Goal: Task Accomplishment & Management: Use online tool/utility

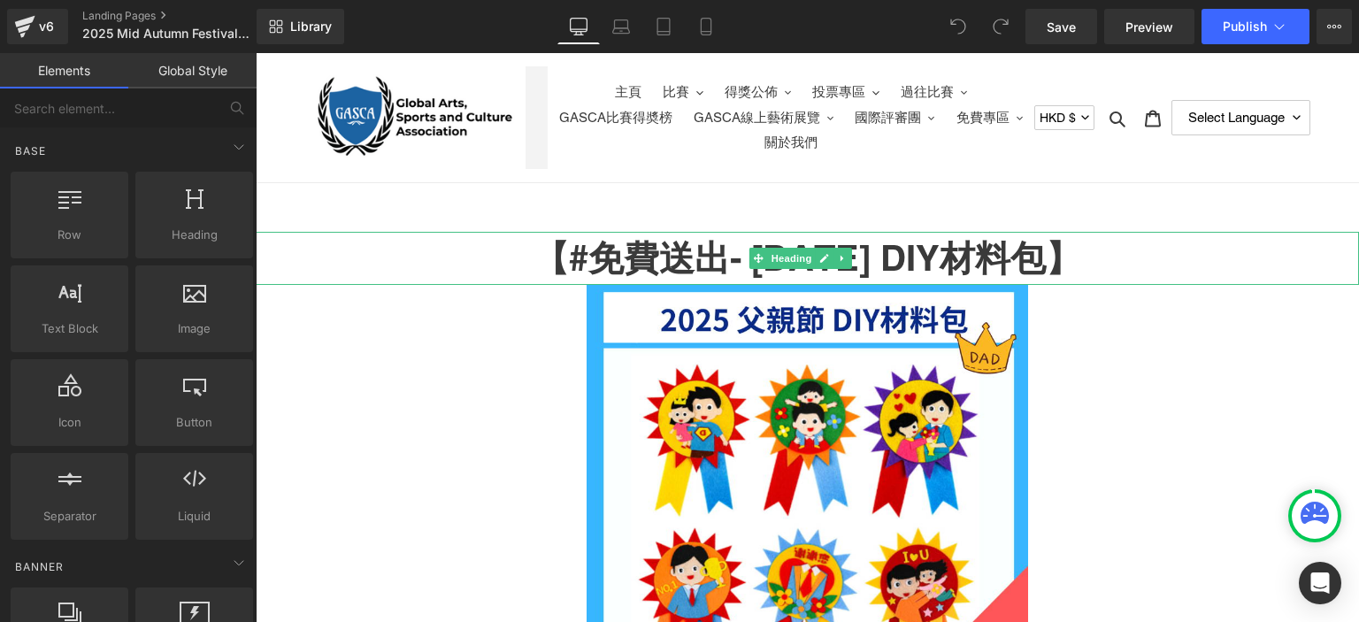
click at [567, 255] on h1 "【#免費送出- [DATE] DIY材料包】" at bounding box center [807, 258] width 1103 height 53
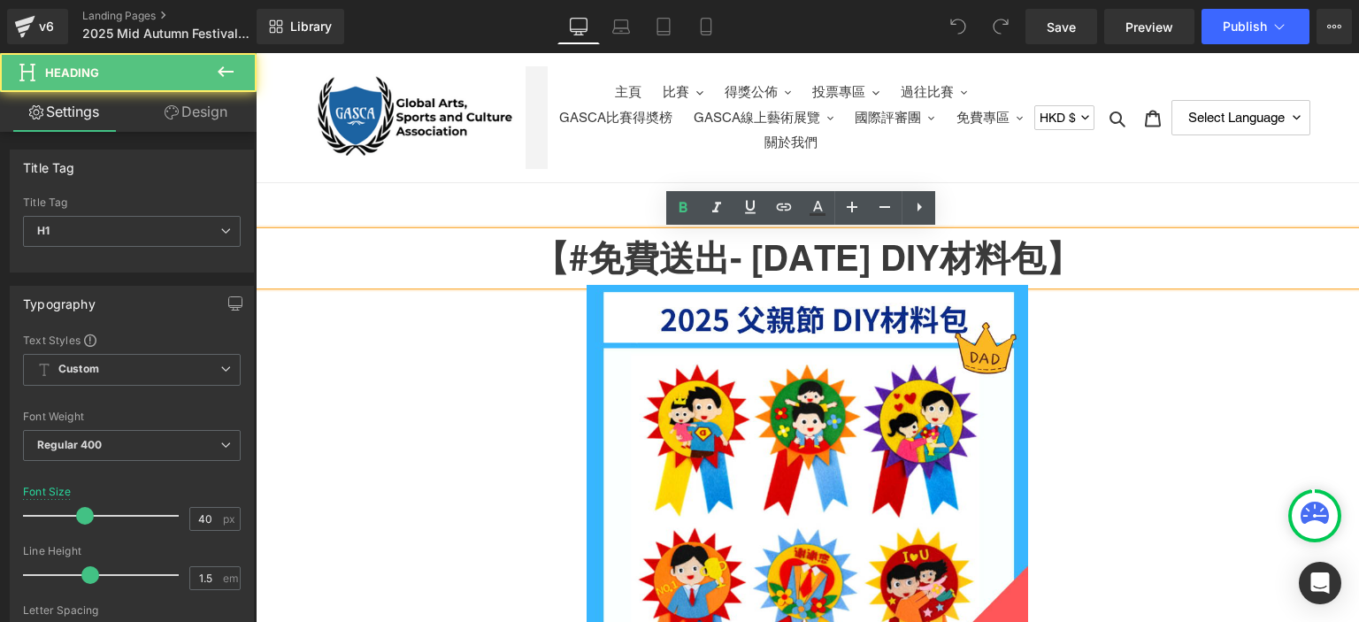
click at [549, 253] on h1 "【#免費送出- [DATE] DIY材料包】" at bounding box center [807, 258] width 1103 height 53
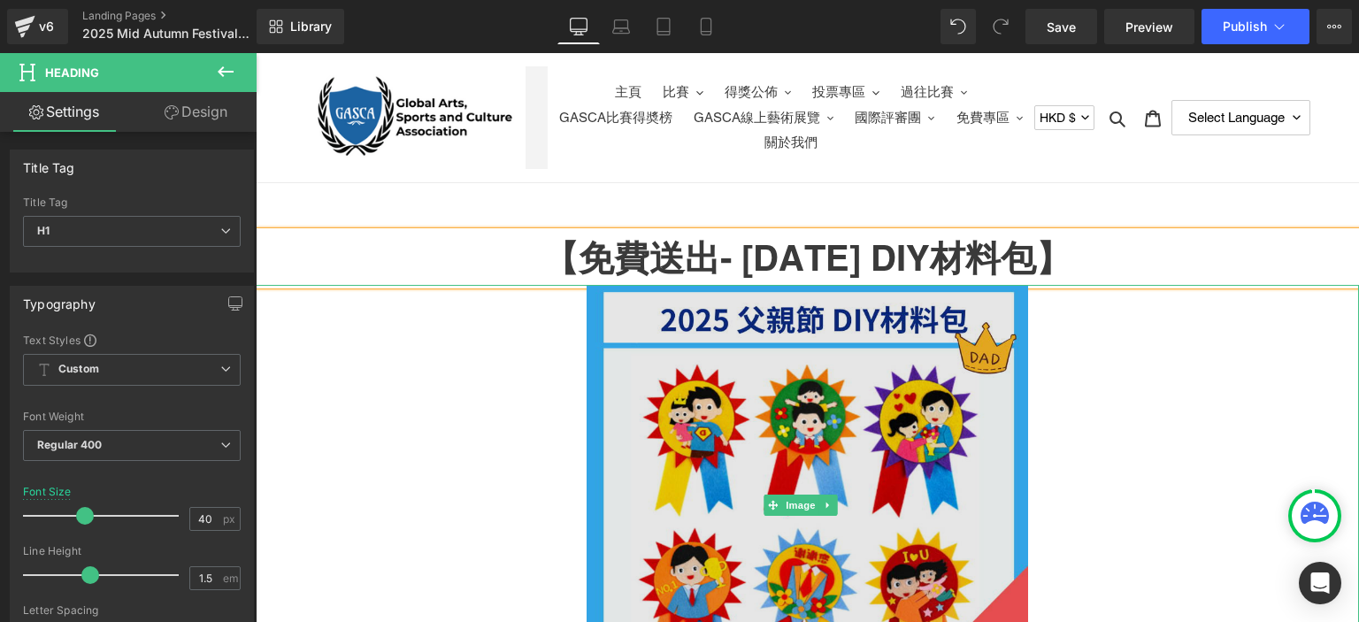
scroll to position [202, 0]
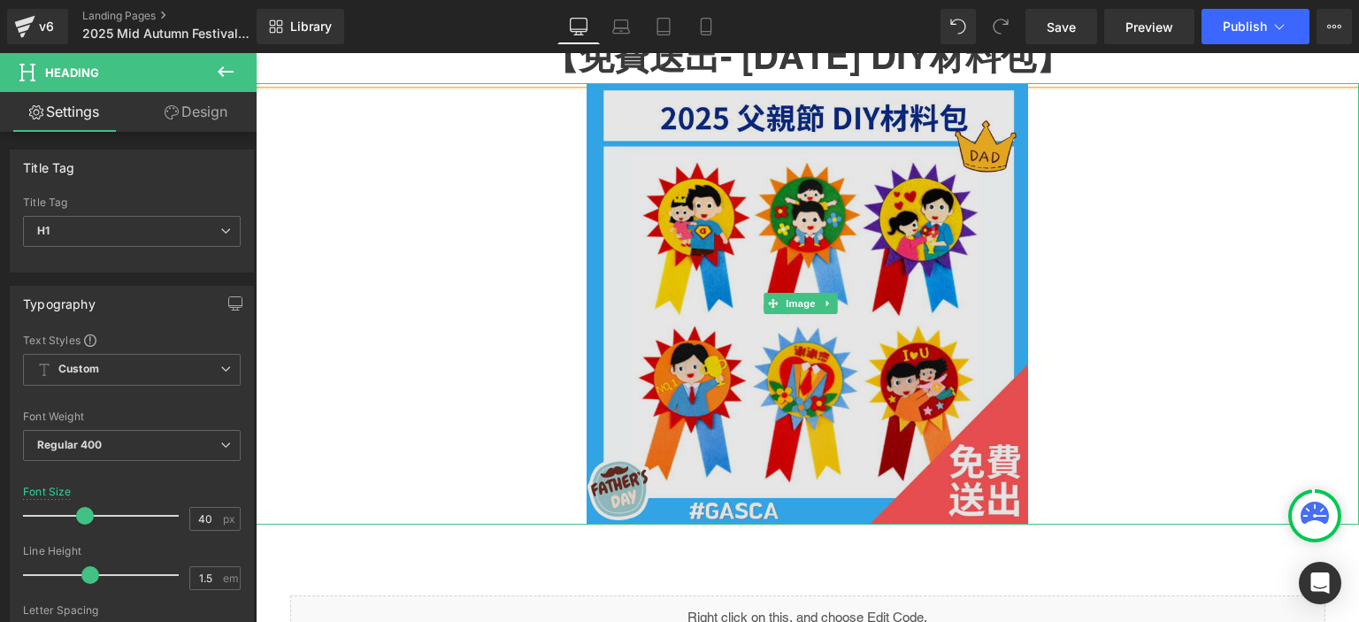
click at [775, 350] on img at bounding box center [808, 304] width 442 height 442
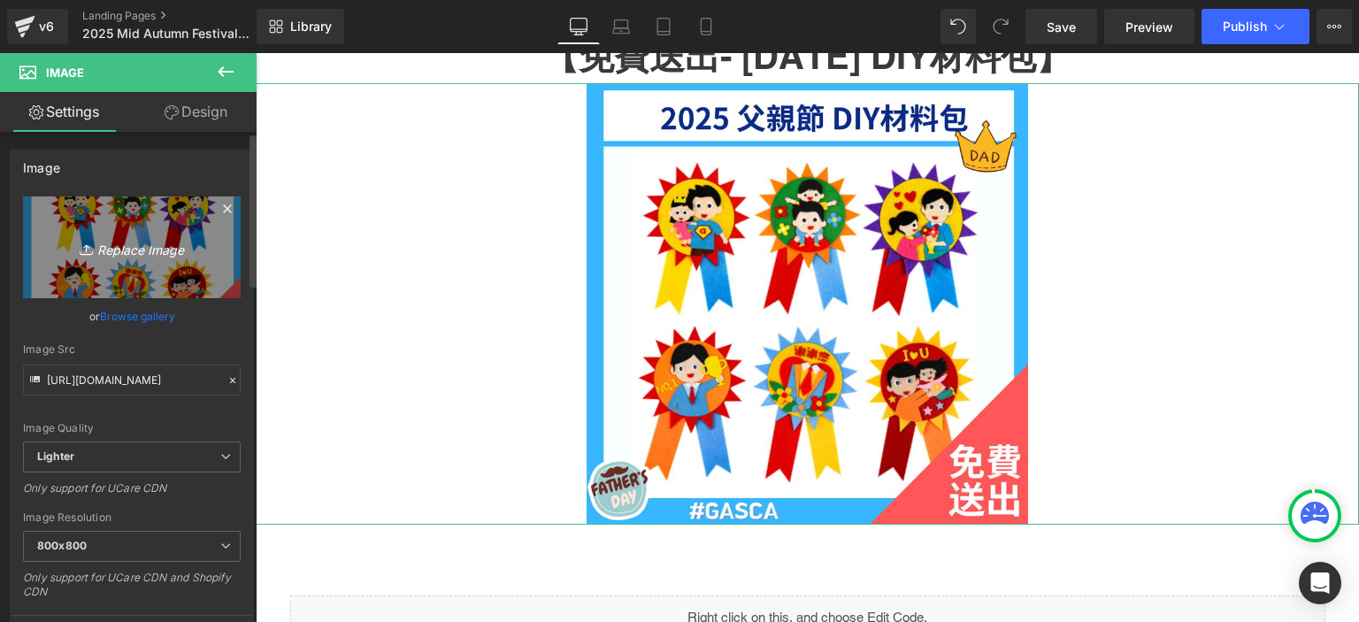
click at [127, 236] on icon "Replace Image" at bounding box center [132, 247] width 142 height 22
type input "C:\fakepath\2025 Mid Autumn Festival.png"
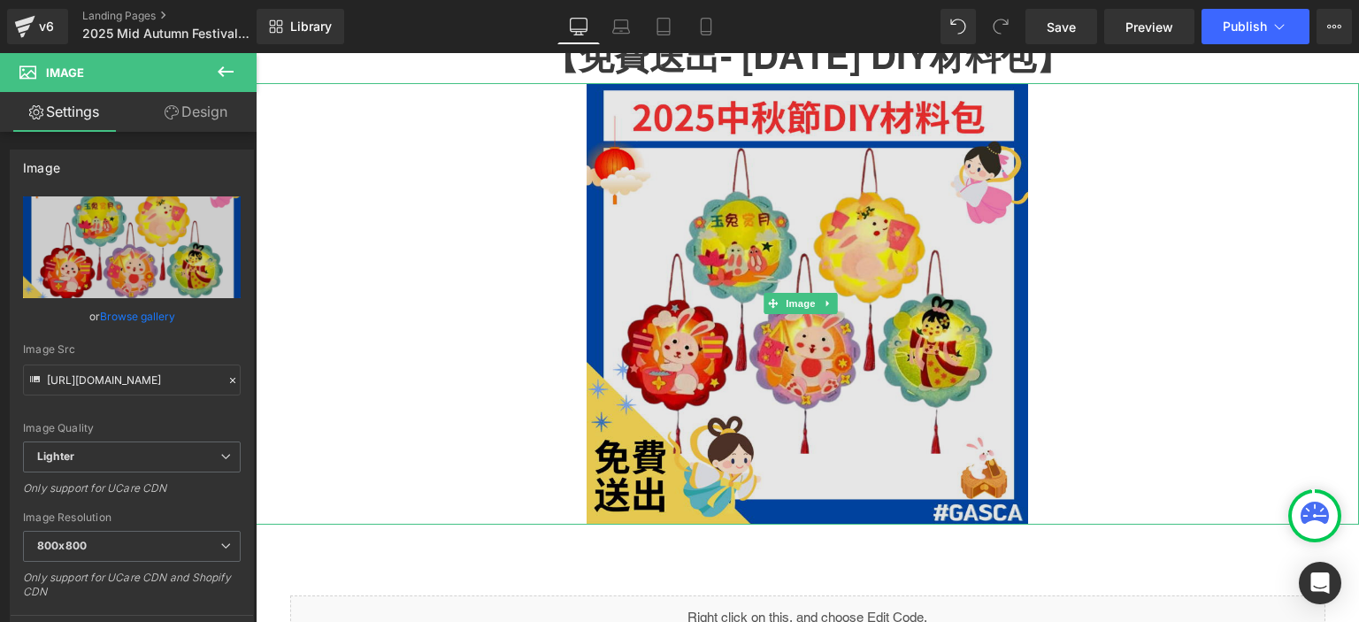
type input "[URL][DOMAIN_NAME]"
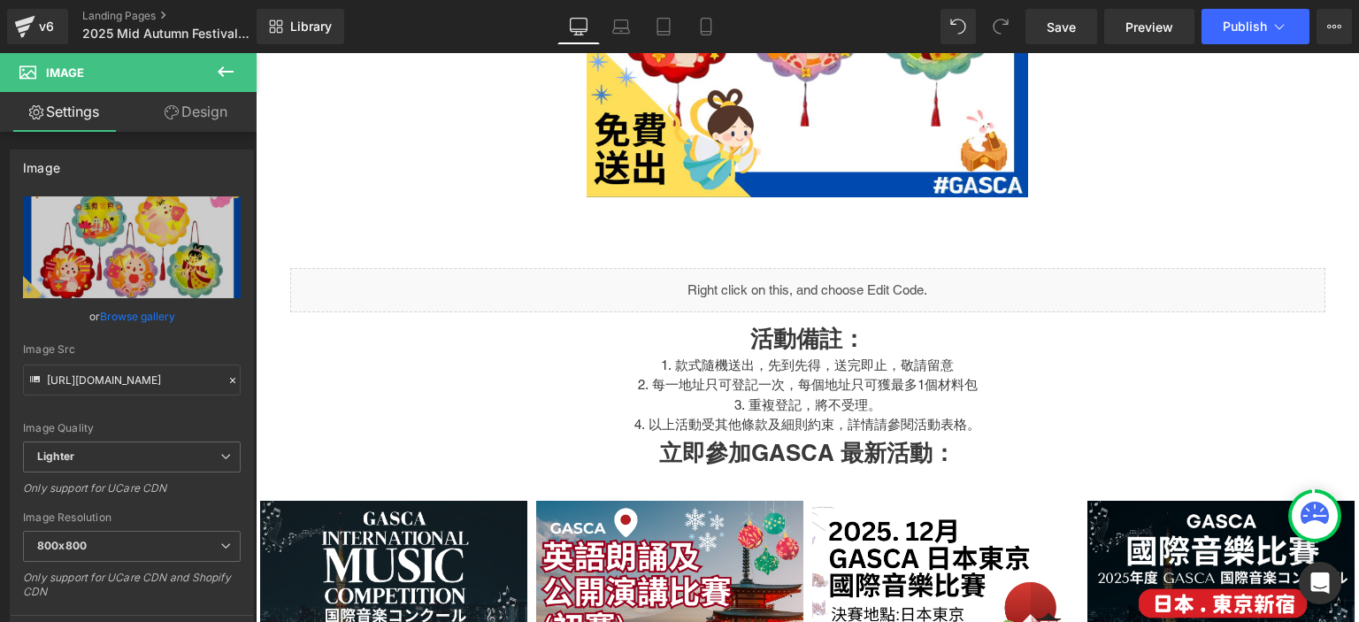
scroll to position [506, 0]
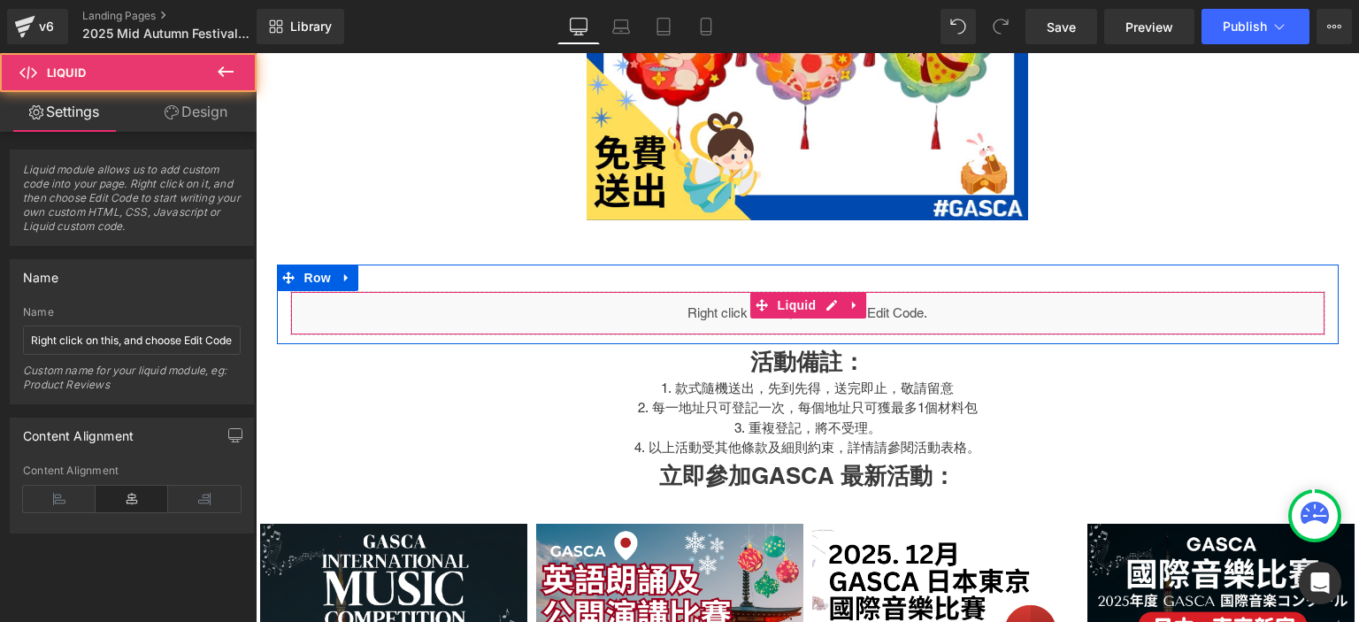
click at [929, 311] on div "Liquid" at bounding box center [807, 313] width 1035 height 44
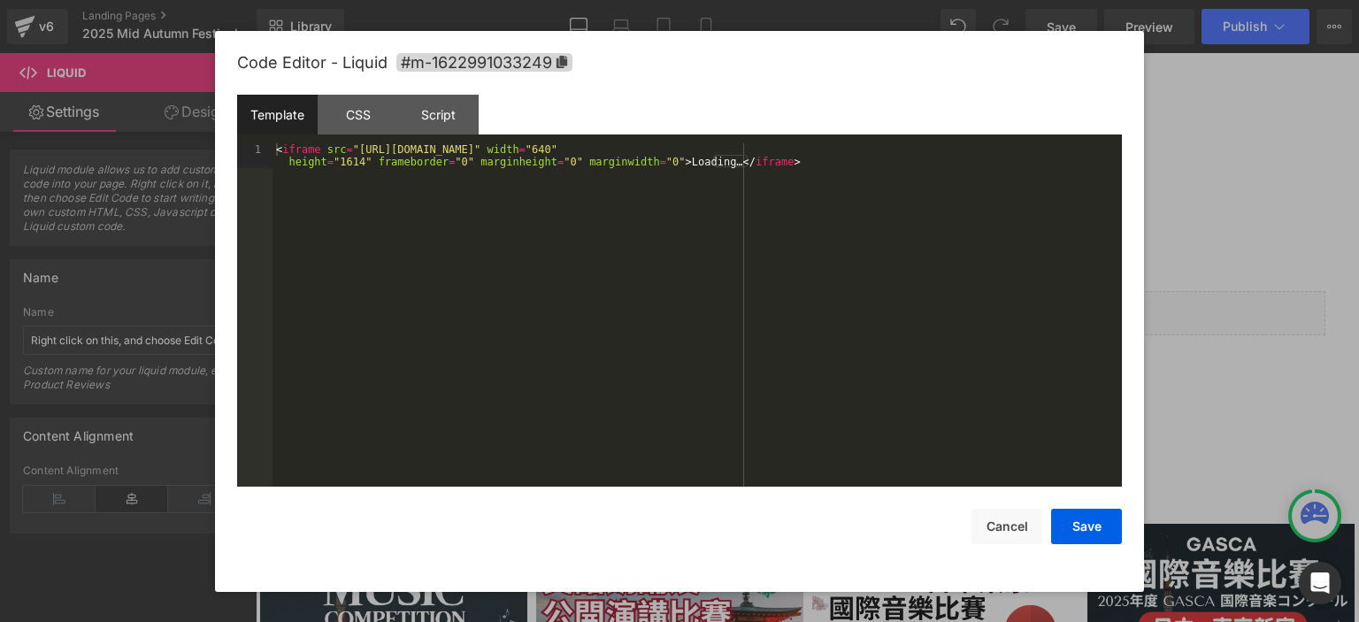
click at [876, 0] on div "You are previewing how the will restyle your page. You can not edit Elements in…" at bounding box center [679, 0] width 1359 height 0
drag, startPoint x: 767, startPoint y: 165, endPoint x: 786, endPoint y: 171, distance: 19.3
click at [786, 171] on div "< iframe src = "[URL][DOMAIN_NAME]" width = "640" height = "1614" frameborder =…" at bounding box center [697, 340] width 849 height 395
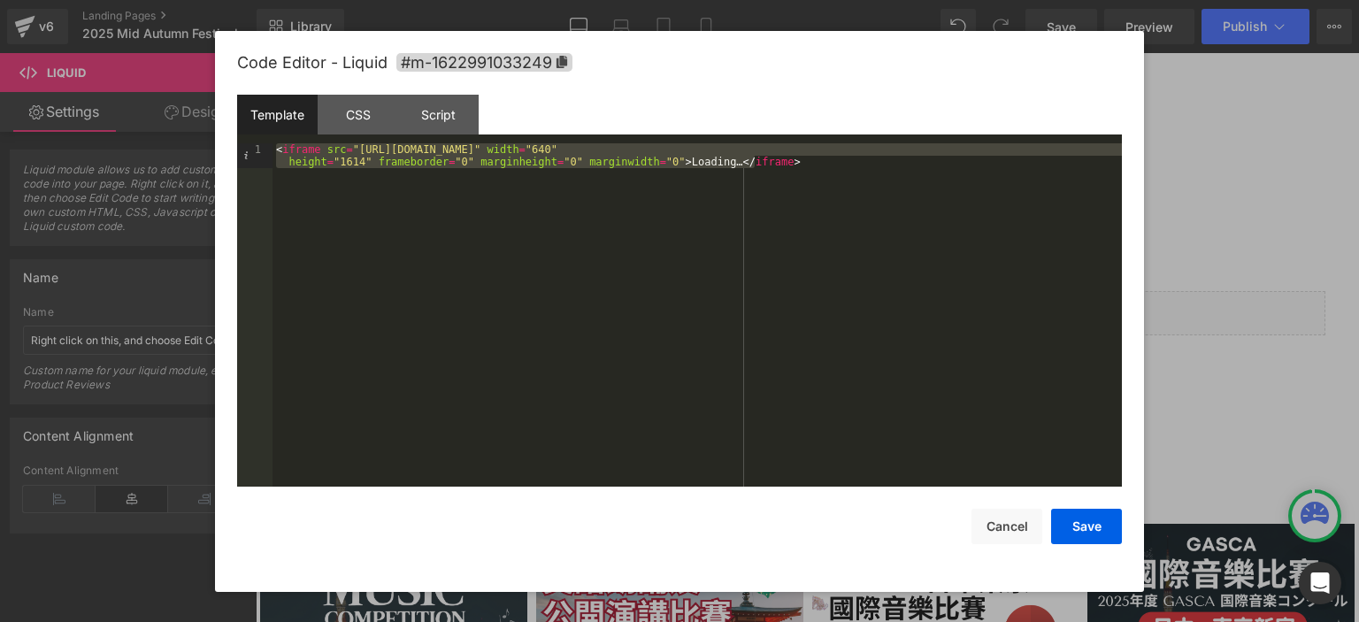
click at [786, 171] on div "< iframe src = "[URL][DOMAIN_NAME]" width = "640" height = "1614" frameborder =…" at bounding box center [697, 340] width 849 height 395
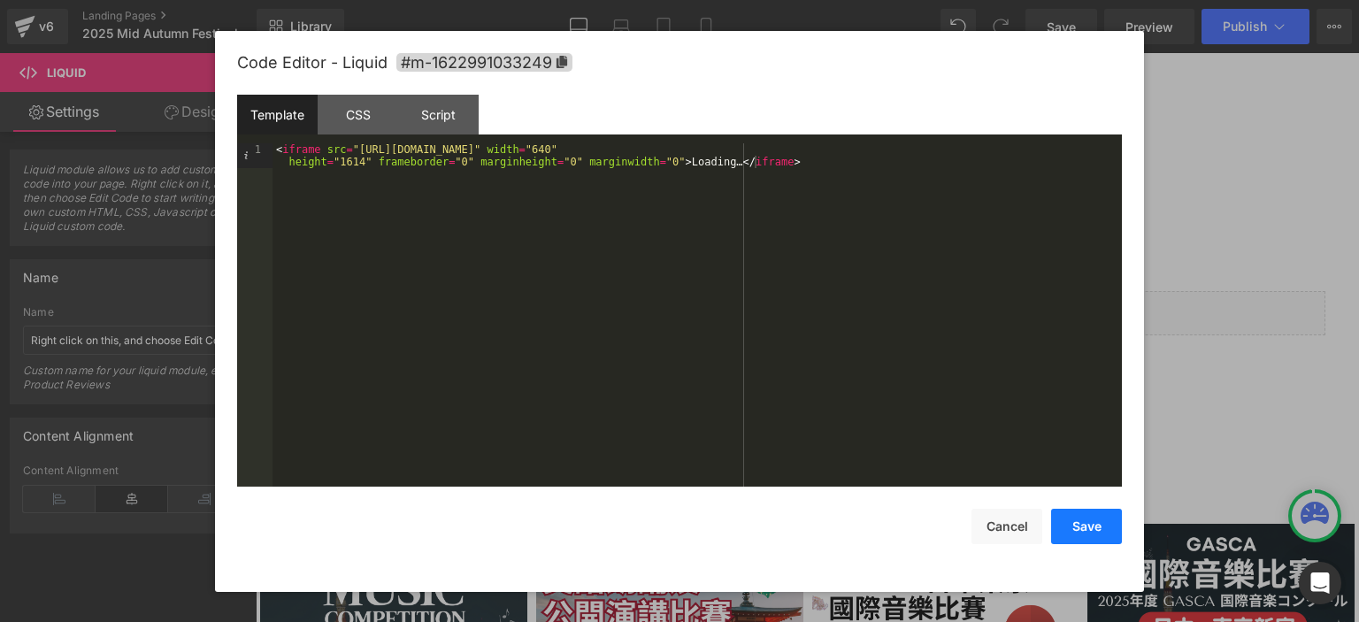
click at [1077, 518] on button "Save" at bounding box center [1086, 526] width 71 height 35
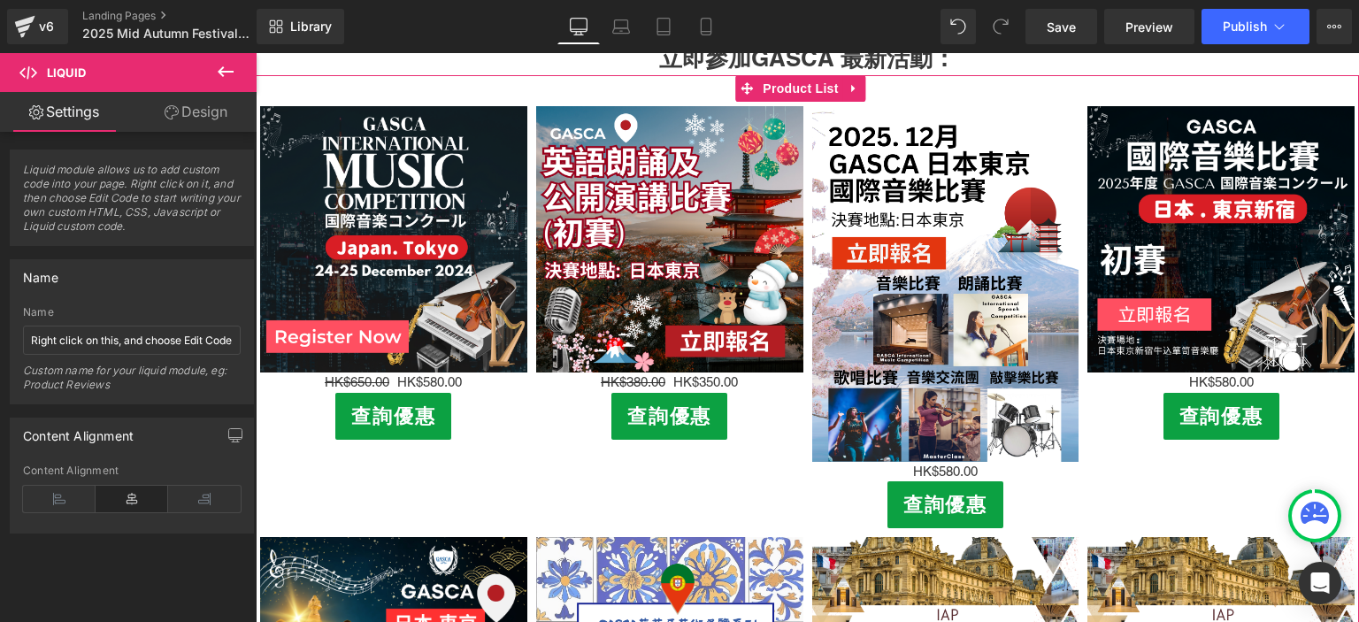
scroll to position [920, 0]
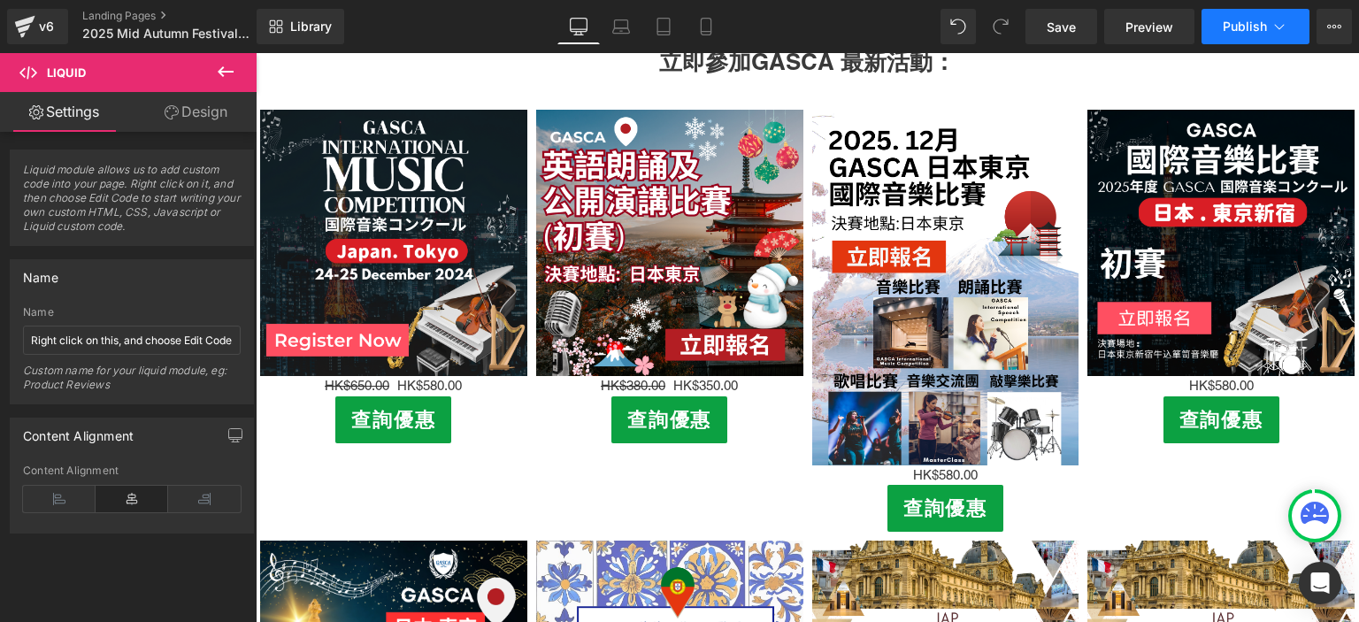
click at [1263, 25] on span "Publish" at bounding box center [1245, 26] width 44 height 14
click at [1326, 18] on button "View Live Page View with current Template Save Template to Library Schedule Pub…" at bounding box center [1334, 26] width 35 height 35
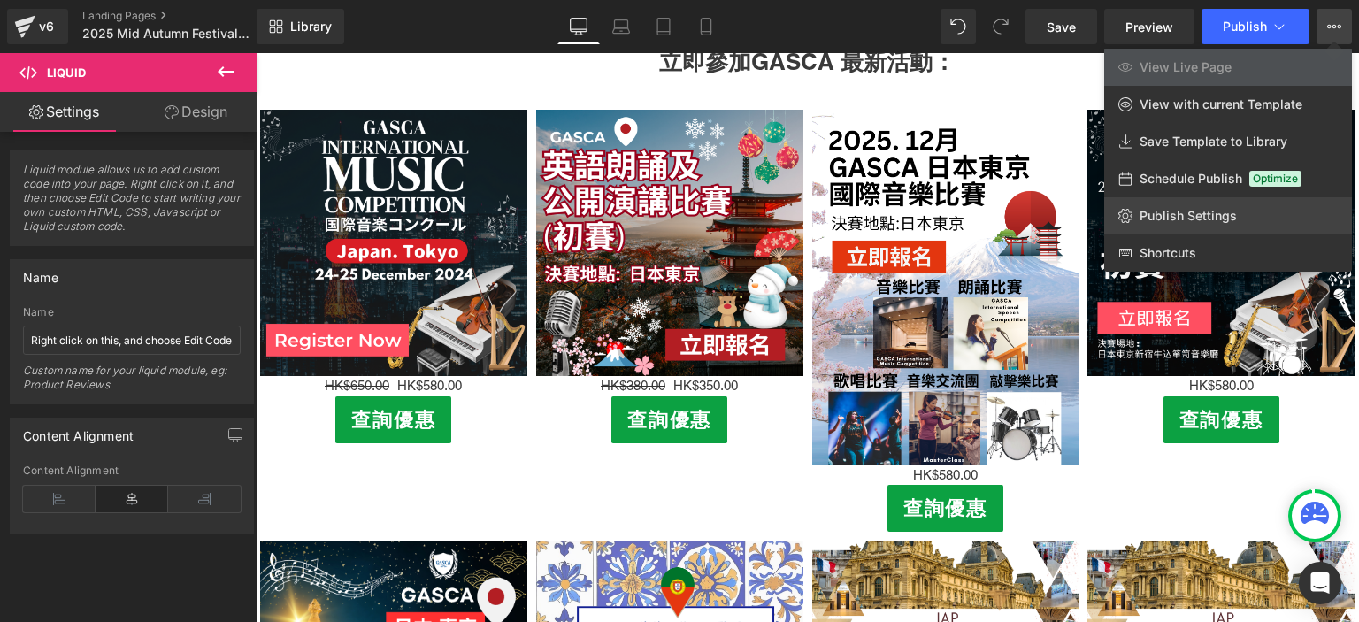
click at [1190, 215] on span "Publish Settings" at bounding box center [1188, 216] width 97 height 16
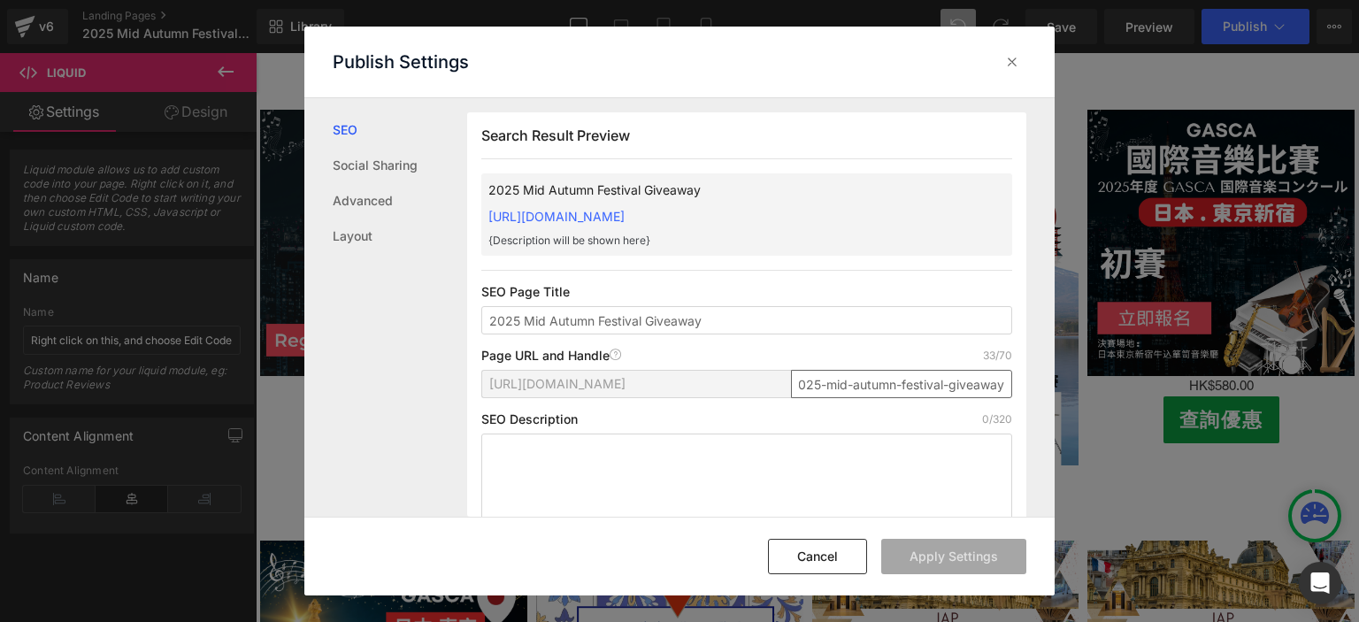
scroll to position [0, 0]
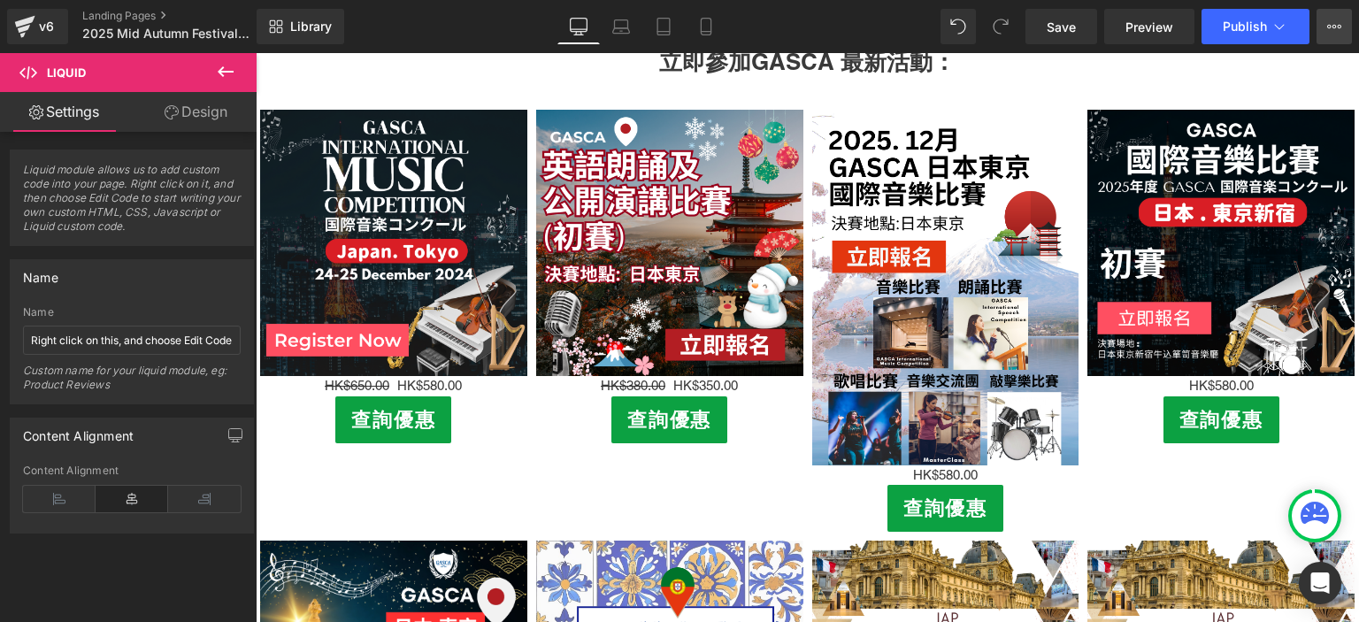
click at [1338, 27] on icon at bounding box center [1340, 27] width 4 height 4
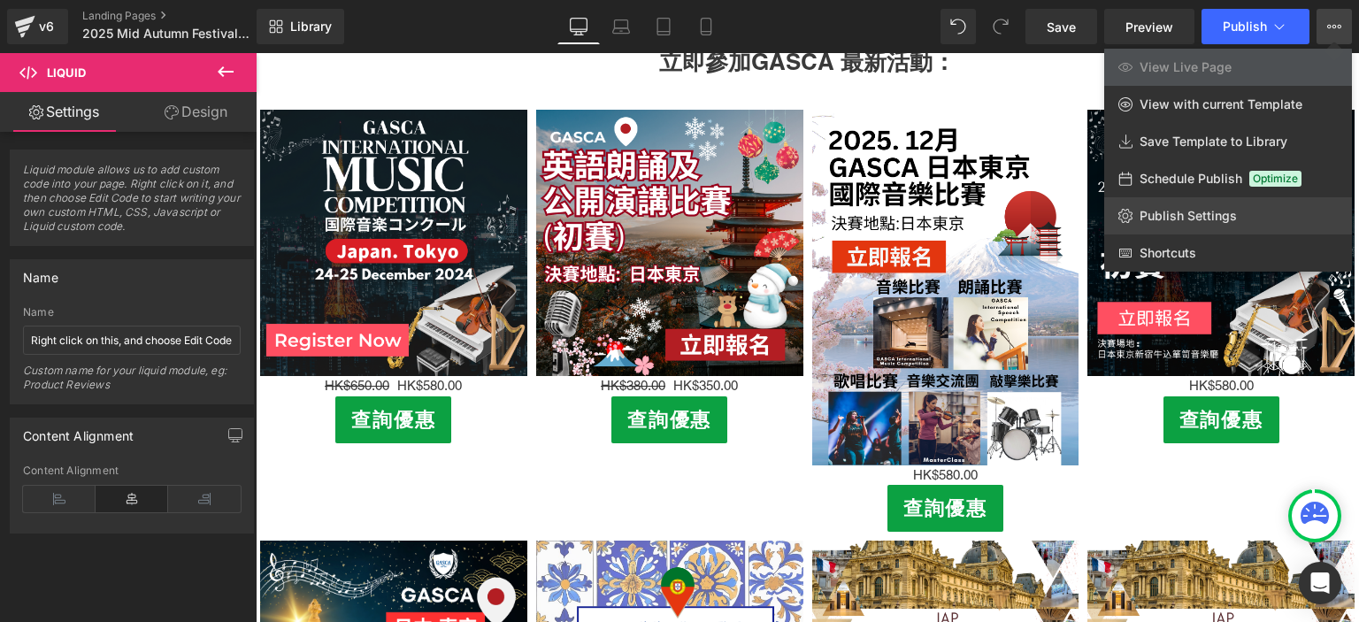
click at [1187, 214] on span "Publish Settings" at bounding box center [1188, 216] width 97 height 16
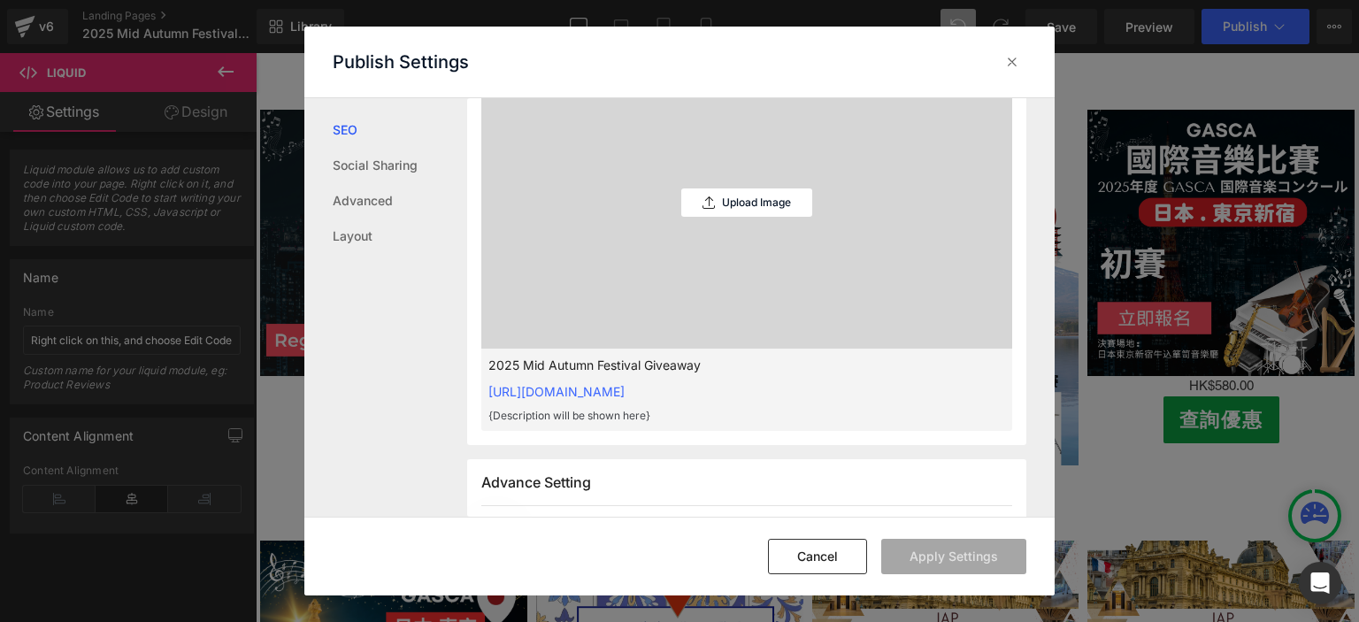
scroll to position [1053, 0]
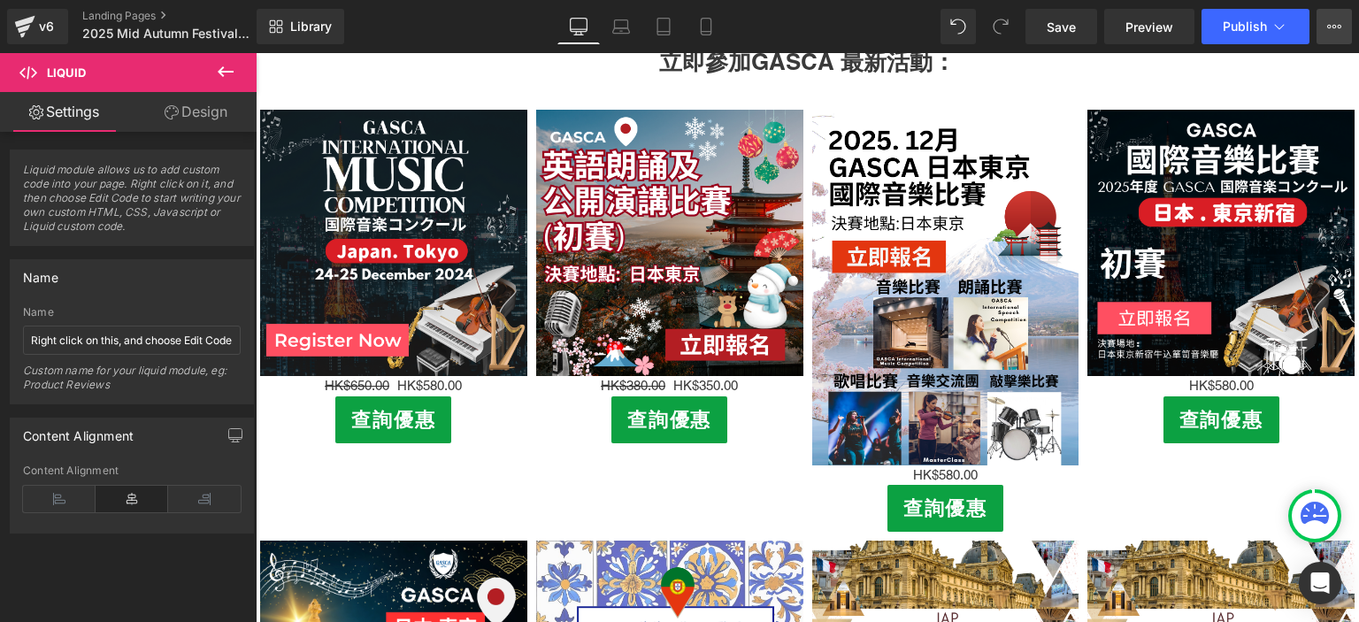
click at [1324, 29] on button "View Live Page View with current Template Save Template to Library Schedule Pub…" at bounding box center [1334, 26] width 35 height 35
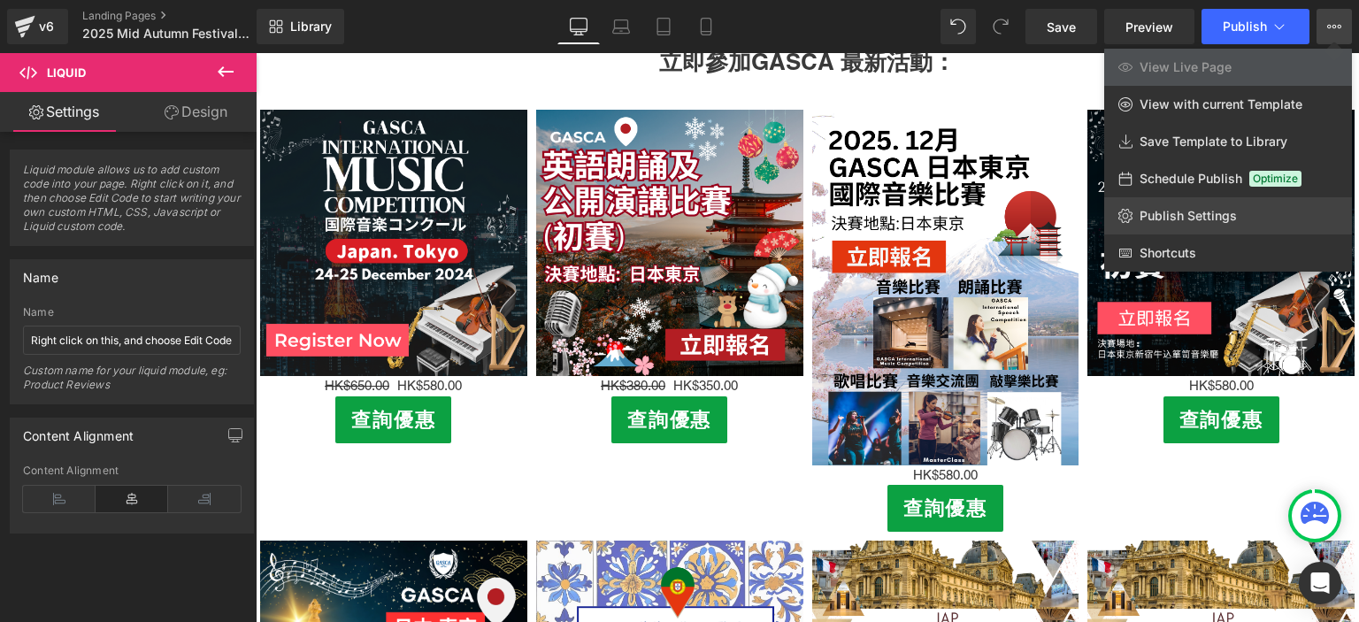
click at [1214, 219] on span "Publish Settings" at bounding box center [1188, 216] width 97 height 16
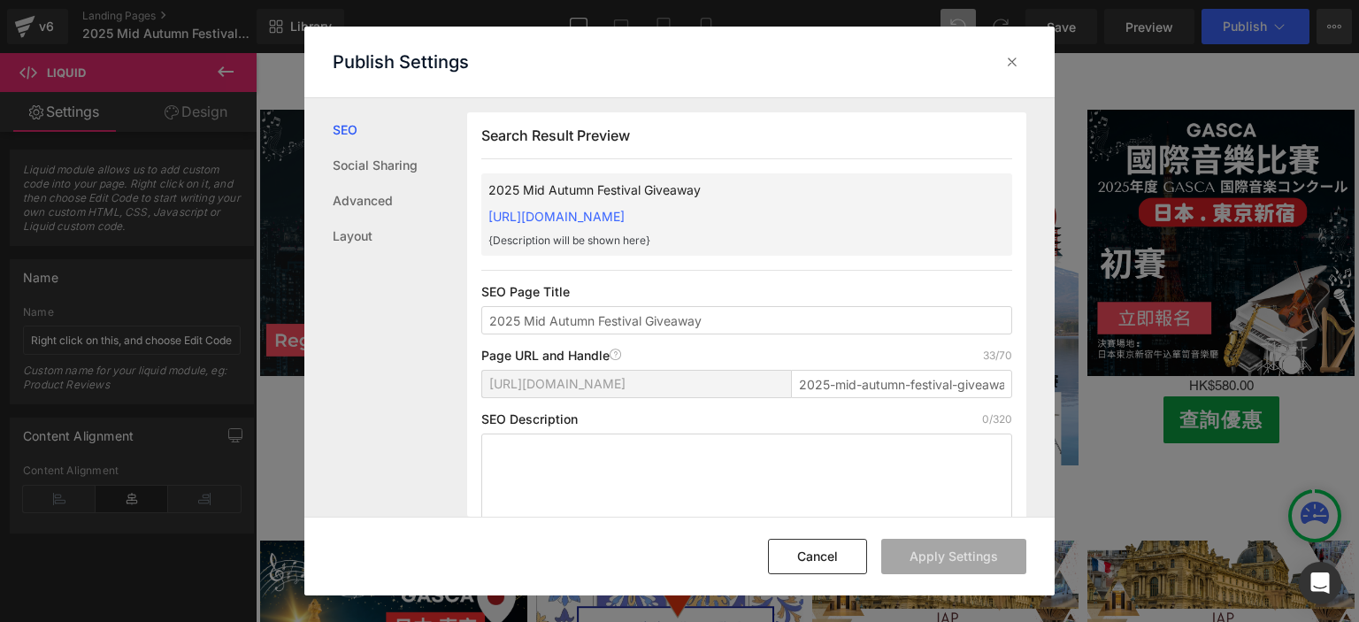
scroll to position [0, 0]
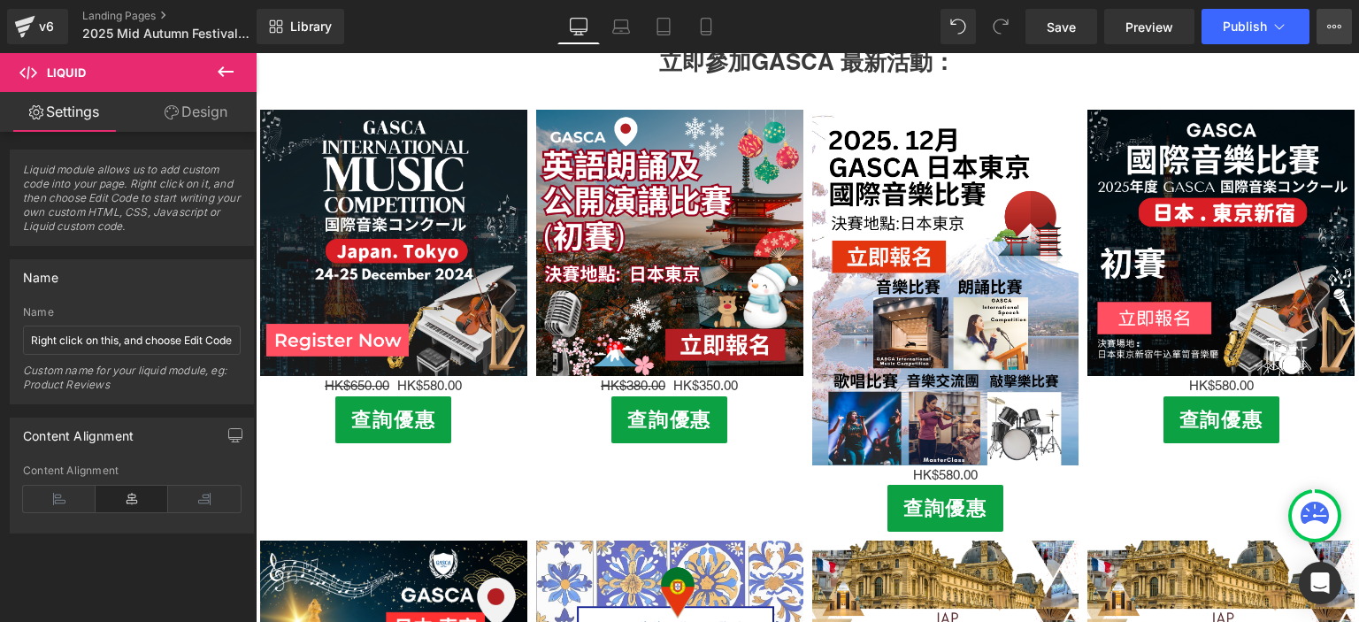
click at [1327, 21] on icon at bounding box center [1334, 26] width 14 height 14
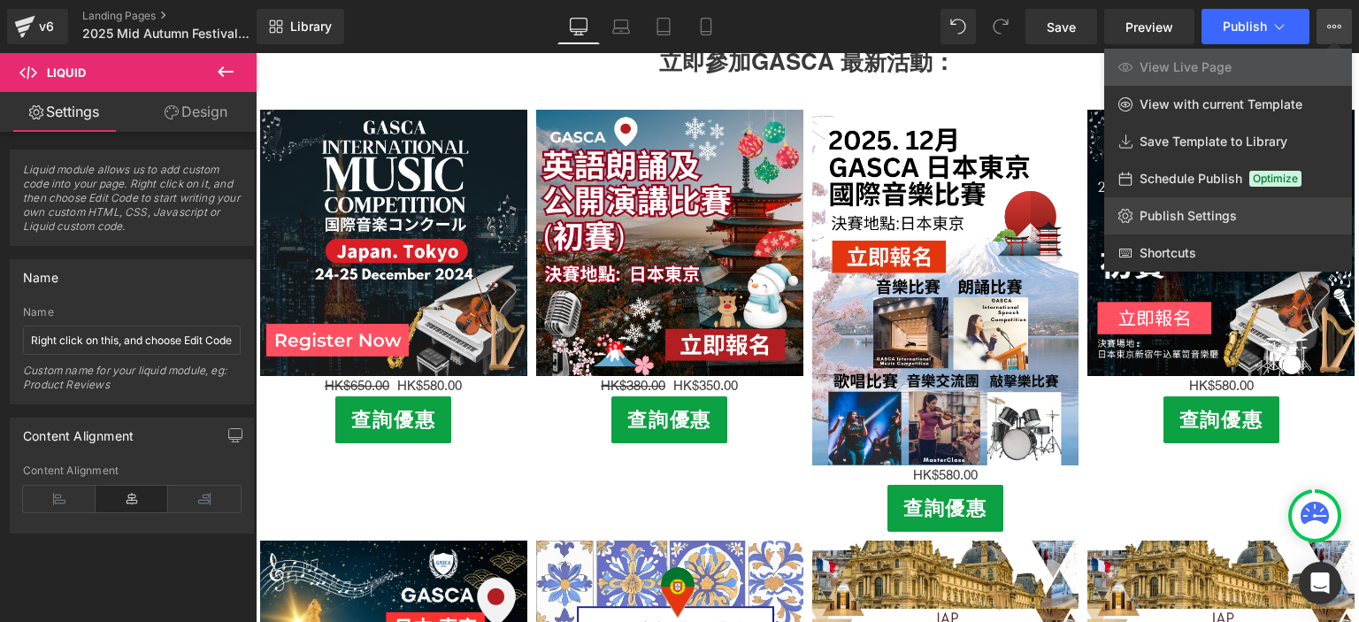
click at [1232, 204] on link "Publish Settings" at bounding box center [1228, 215] width 248 height 37
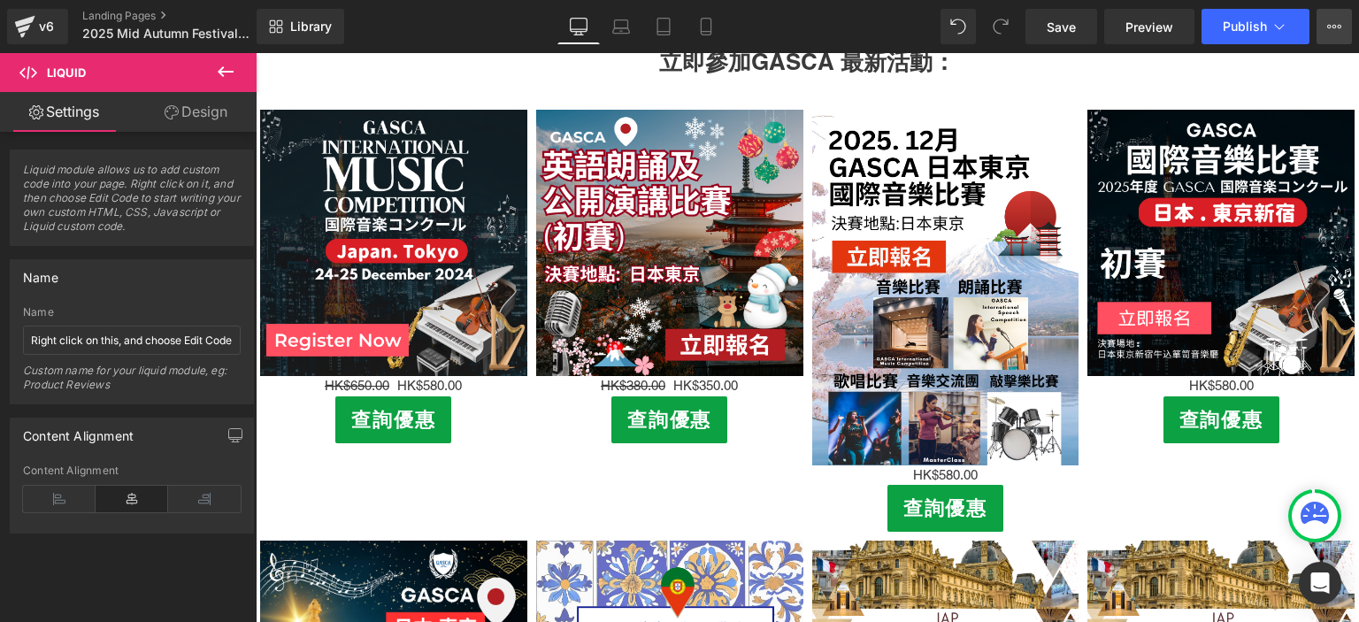
click at [1333, 30] on icon at bounding box center [1334, 26] width 14 height 14
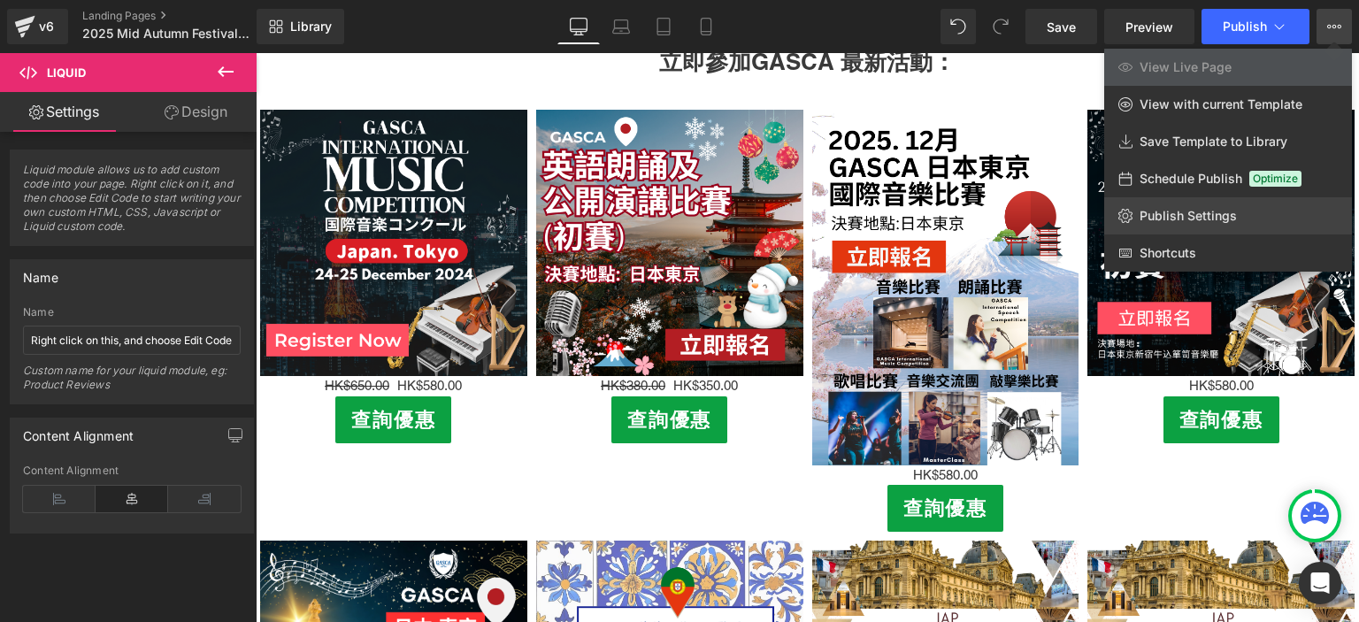
click at [1223, 204] on link "Publish Settings" at bounding box center [1228, 215] width 248 height 37
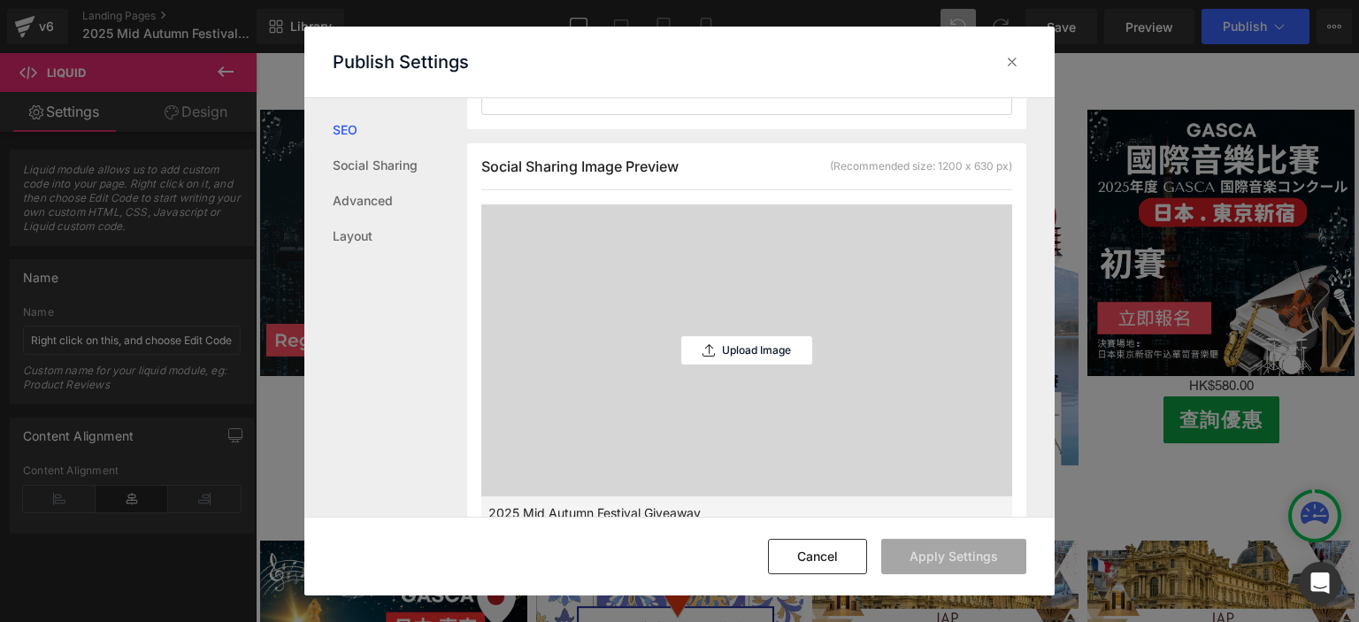
scroll to position [444, 0]
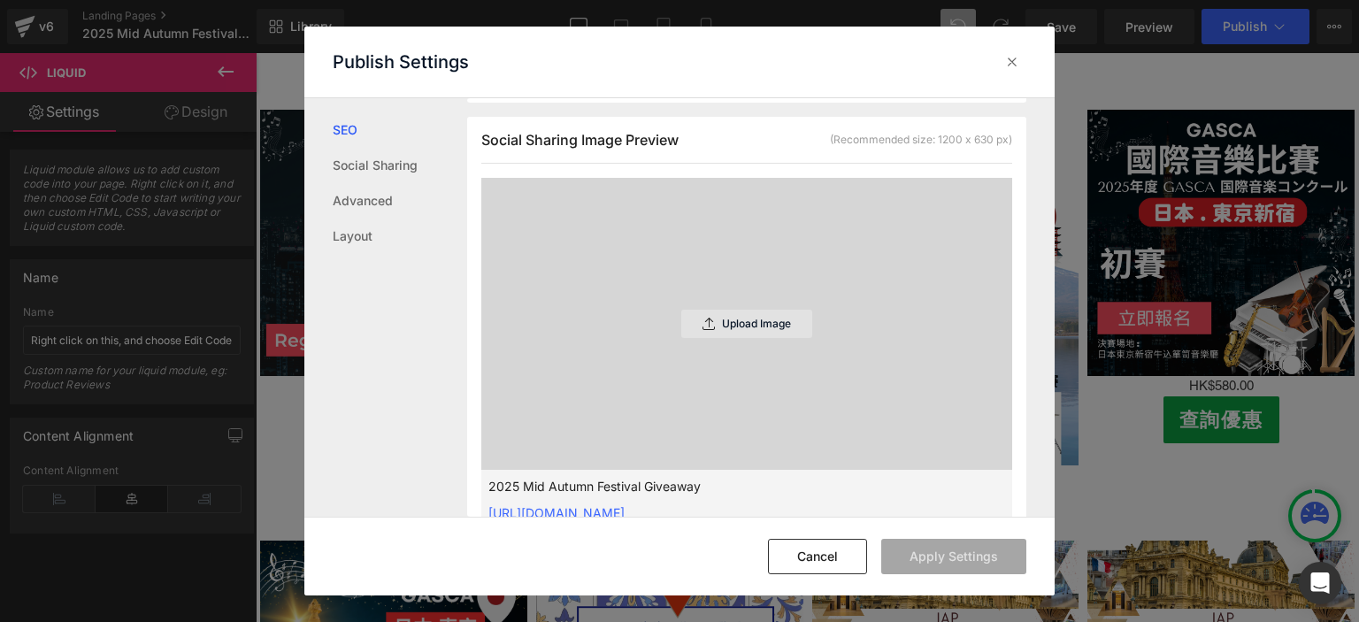
click at [769, 325] on p "Upload Image" at bounding box center [756, 324] width 69 height 12
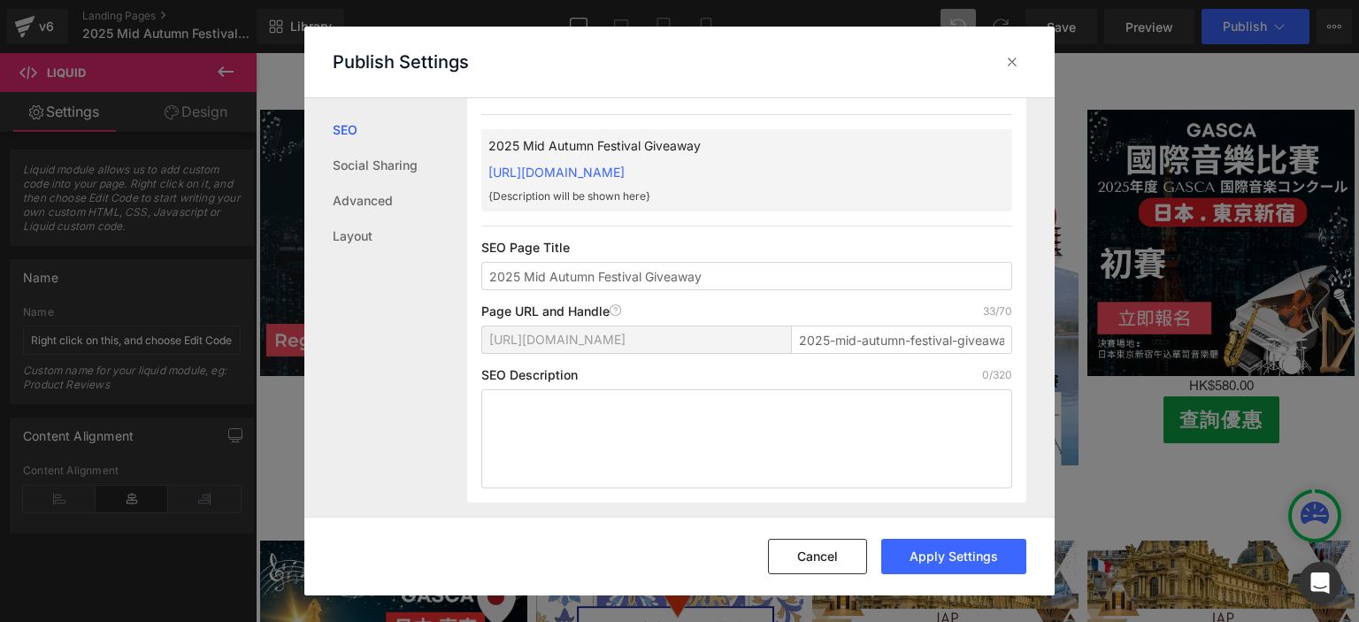
scroll to position [0, 0]
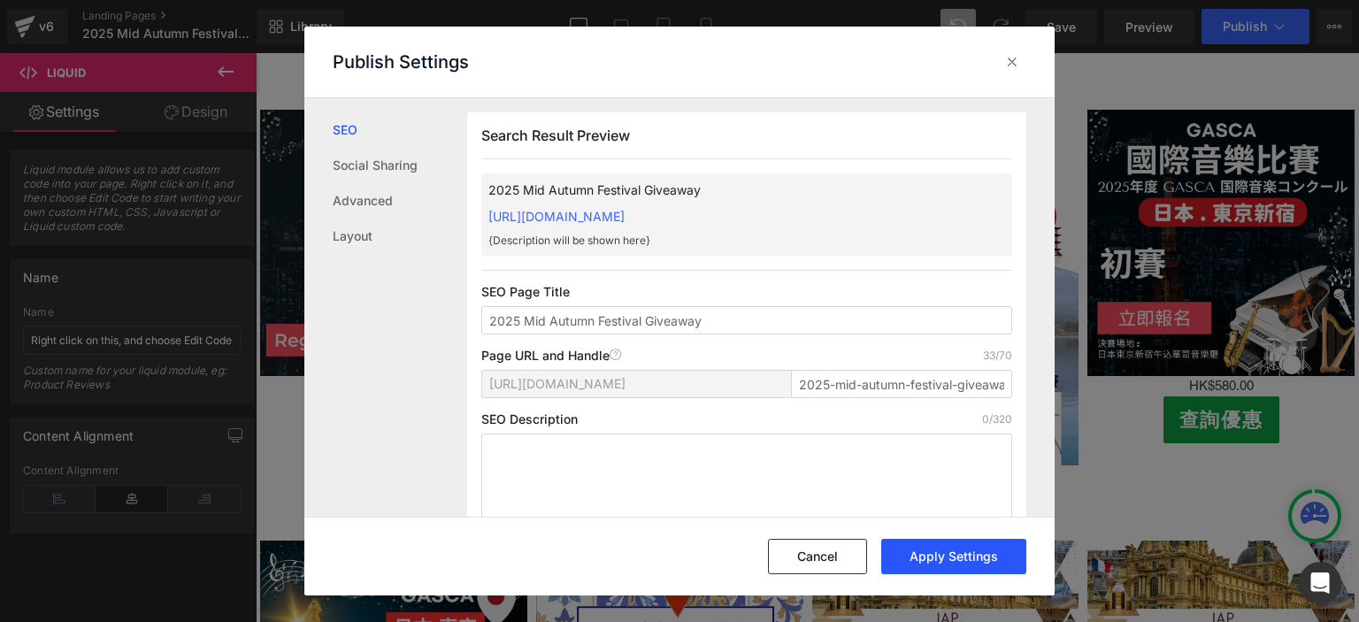
click at [929, 552] on button "Apply Settings" at bounding box center [953, 556] width 145 height 35
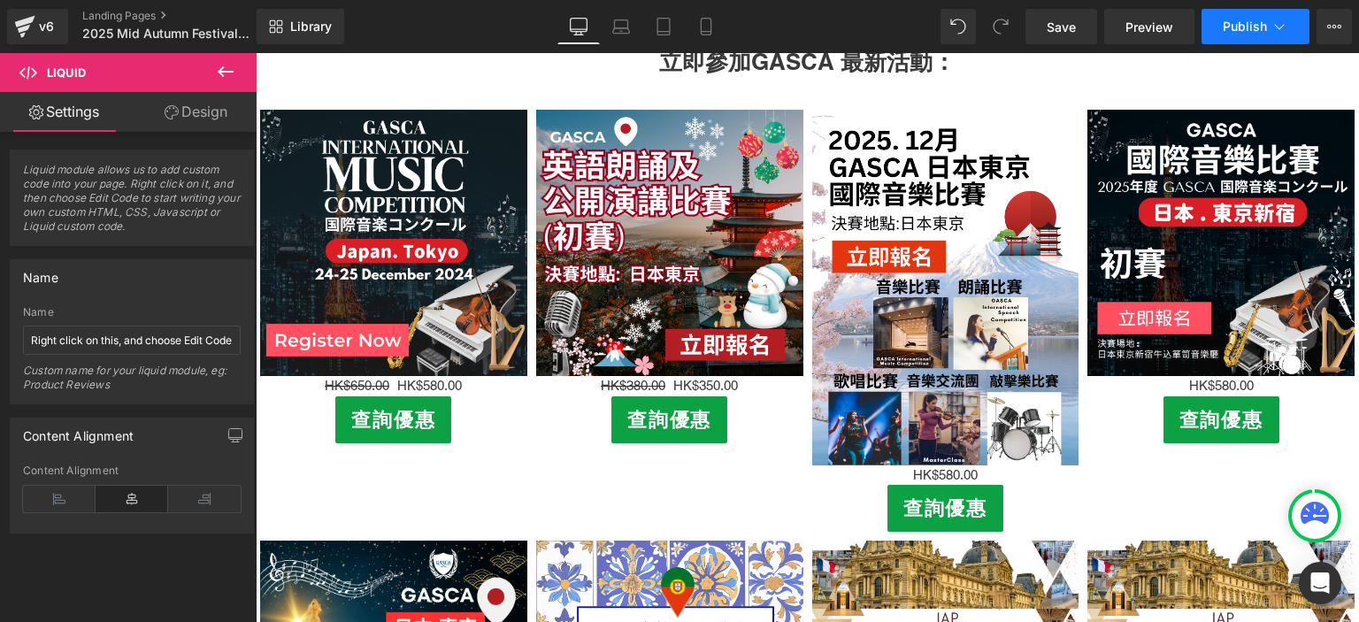
click at [1253, 30] on span "Publish" at bounding box center [1245, 26] width 44 height 14
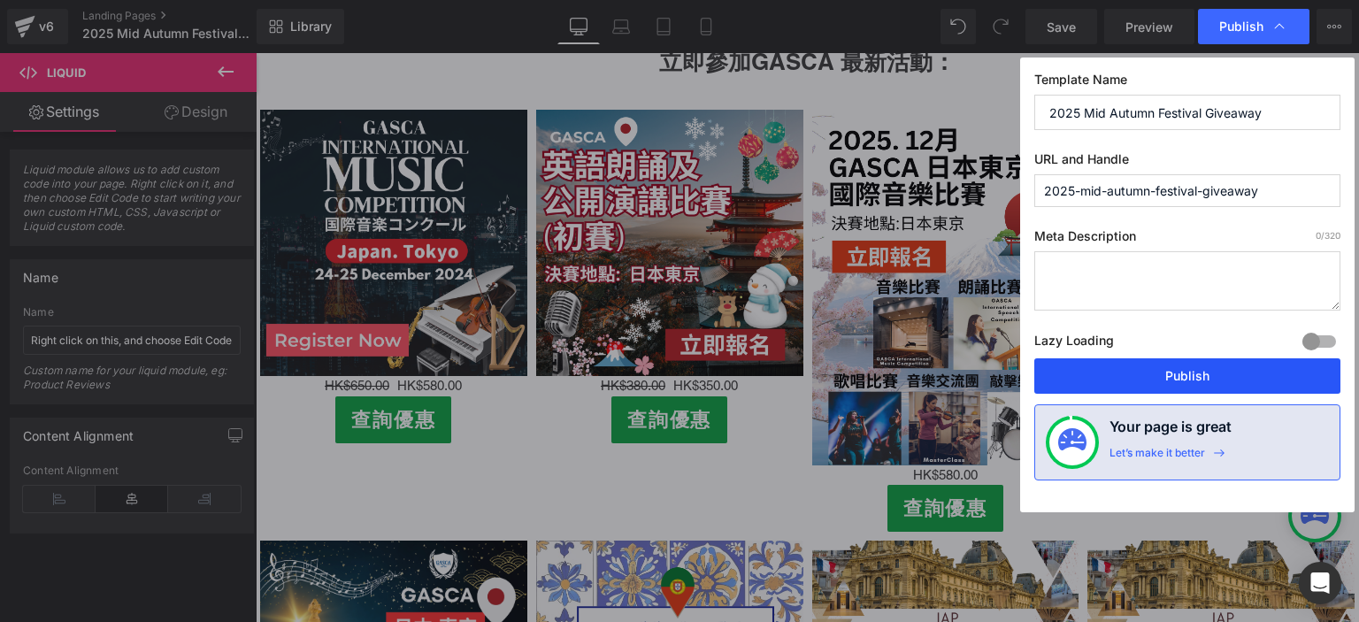
click at [1133, 368] on button "Publish" at bounding box center [1187, 375] width 306 height 35
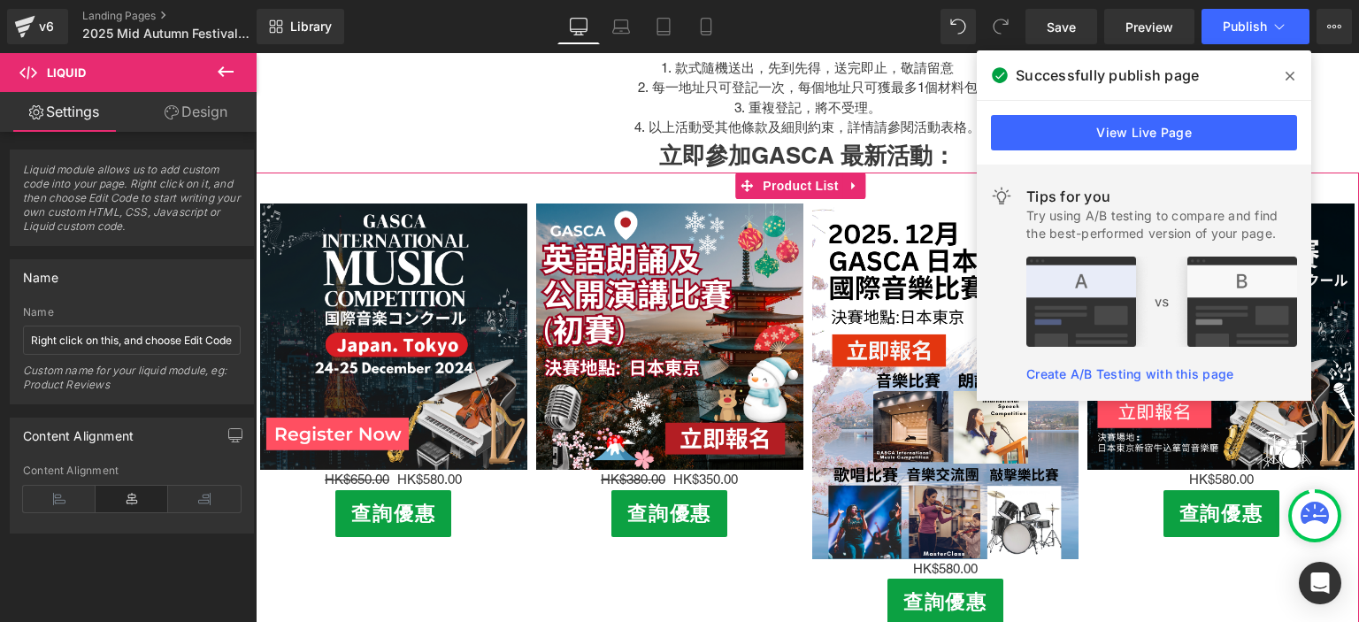
scroll to position [818, 0]
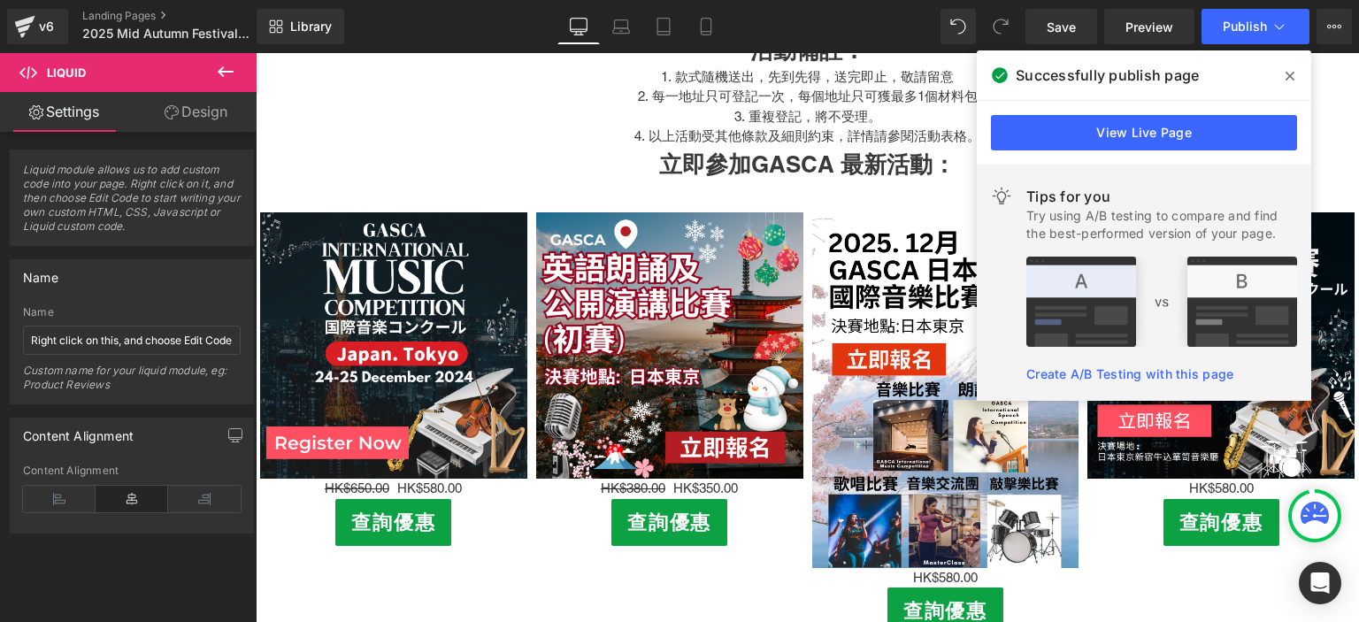
click at [1293, 71] on icon at bounding box center [1290, 76] width 9 height 14
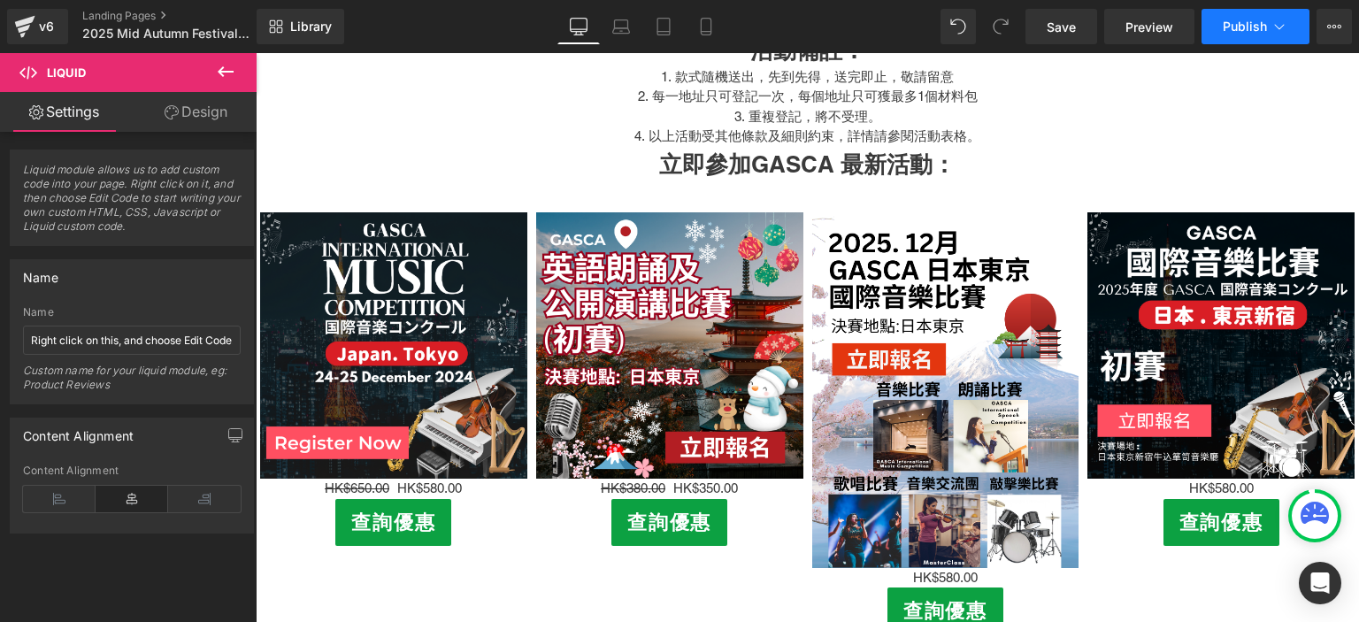
click at [1250, 37] on button "Publish" at bounding box center [1256, 26] width 108 height 35
click at [1338, 19] on icon at bounding box center [1334, 26] width 14 height 14
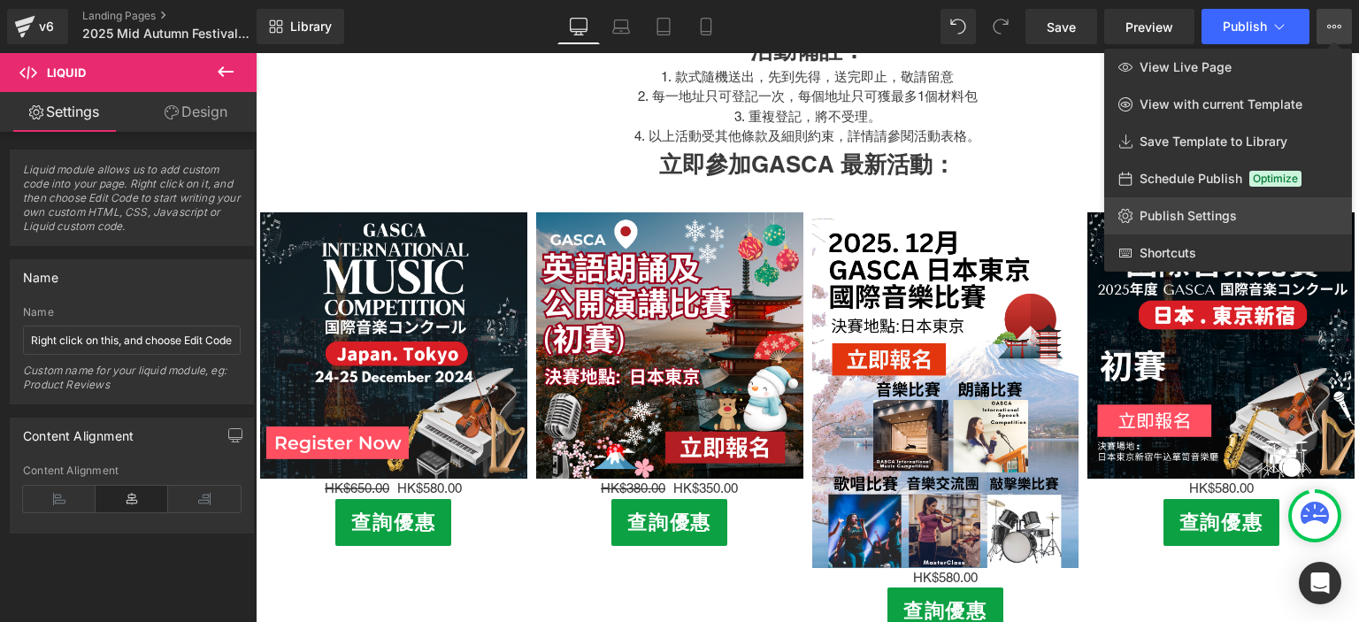
click at [1202, 206] on link "Publish Settings" at bounding box center [1228, 215] width 248 height 37
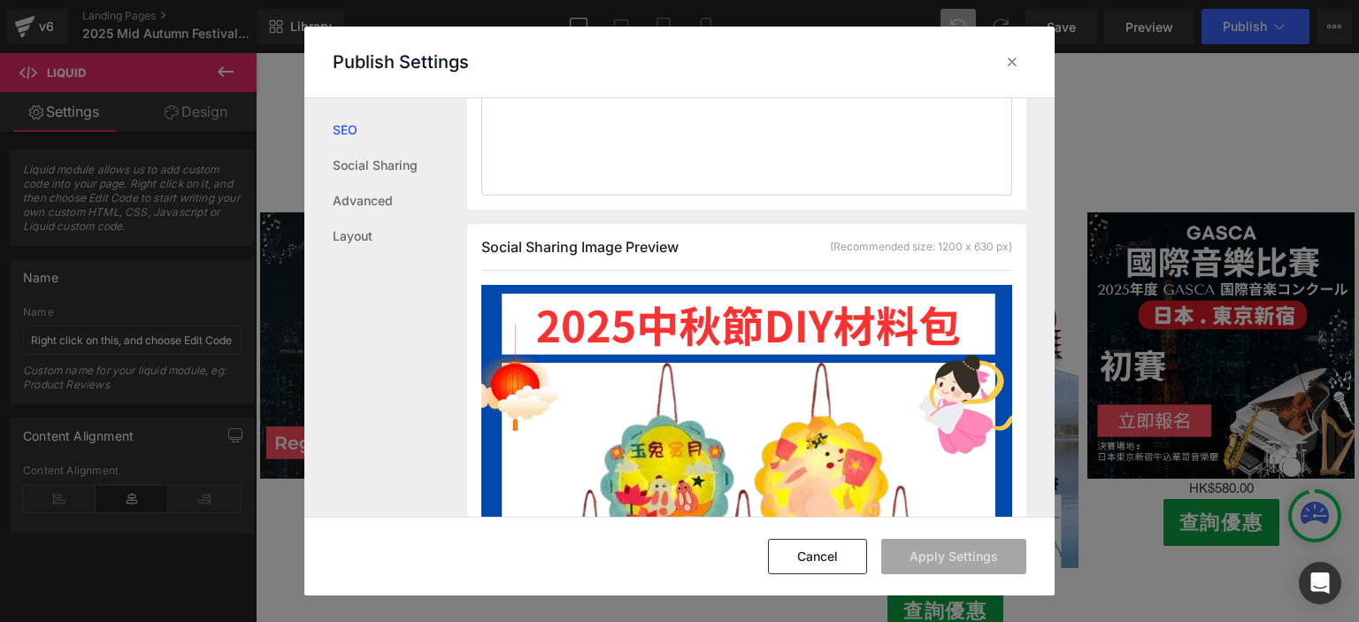
scroll to position [0, 0]
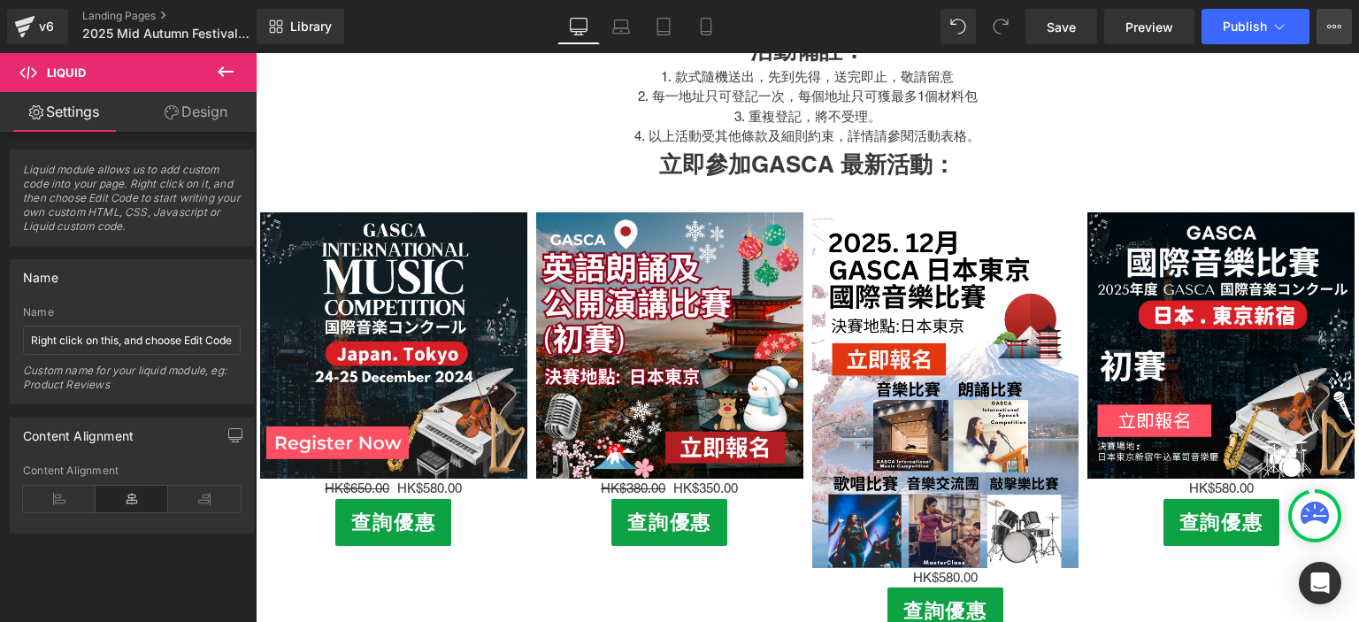
click at [1338, 20] on icon at bounding box center [1334, 26] width 14 height 14
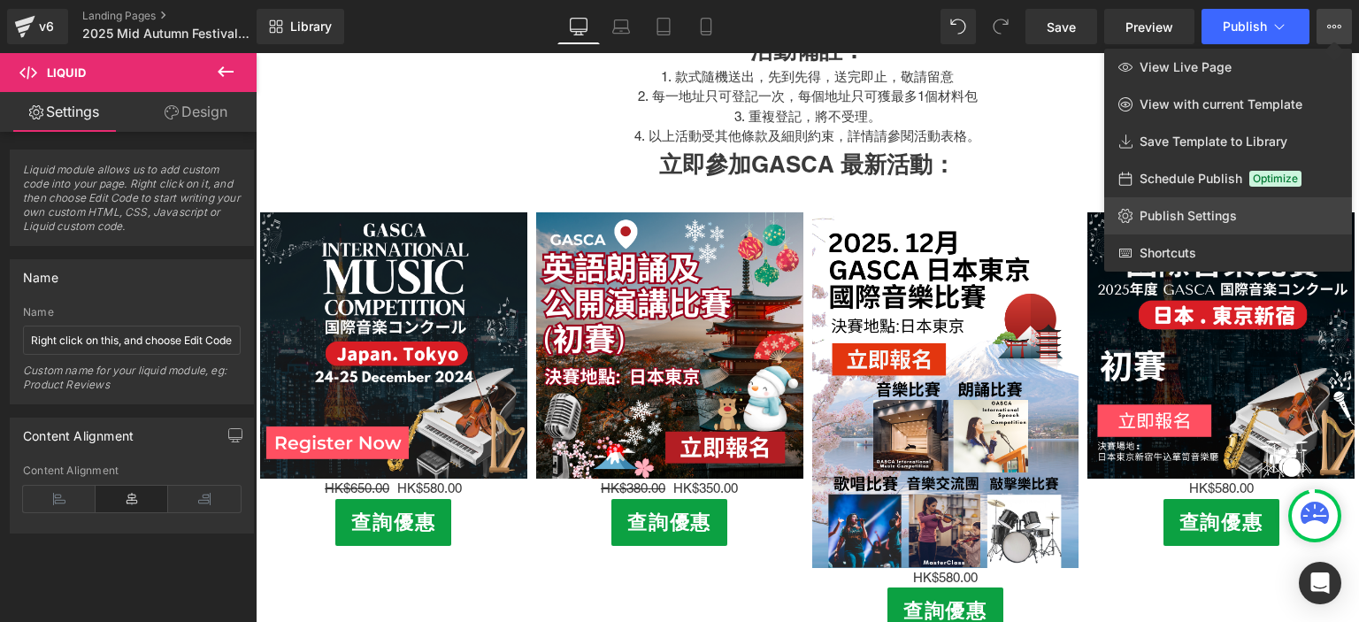
click at [1201, 219] on span "Publish Settings" at bounding box center [1188, 216] width 97 height 16
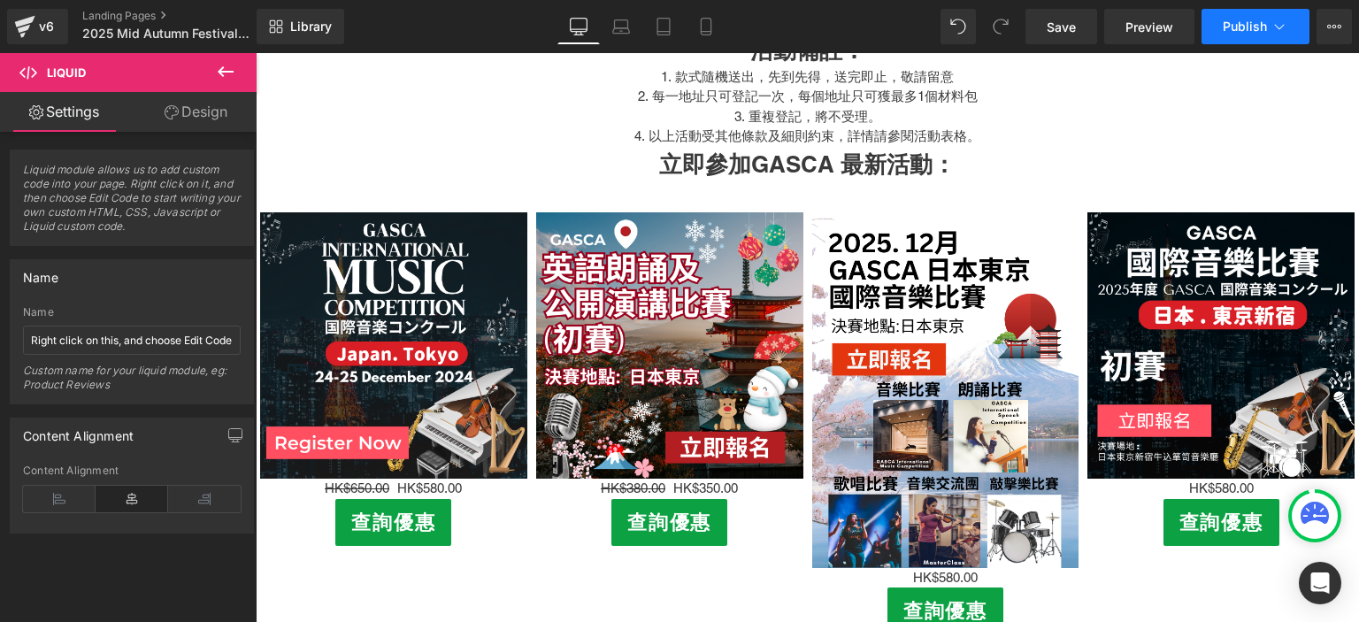
click at [1246, 17] on button "Publish" at bounding box center [1256, 26] width 108 height 35
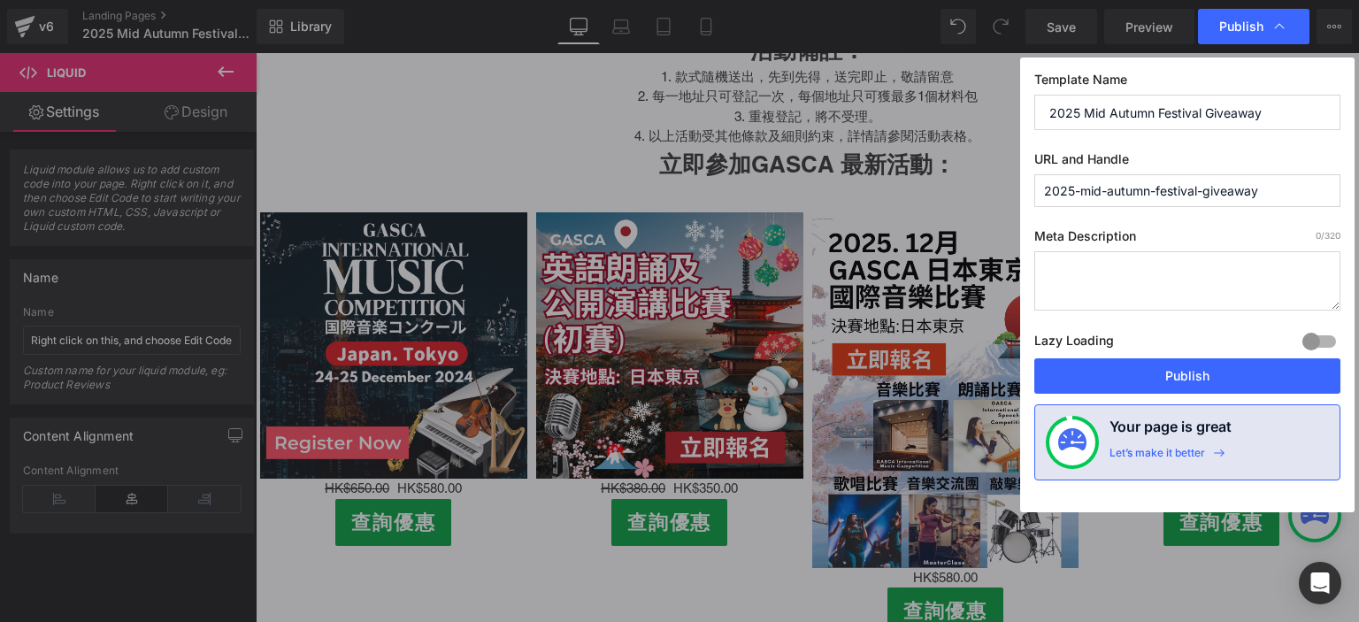
click at [1165, 192] on input "2025-mid-autumn-festival-giveaway" at bounding box center [1187, 190] width 306 height 33
click at [1164, 141] on div "Template Name 2025 Mid Autumn Festival Giveaway URL and Handle 2025-mid-autumn-…" at bounding box center [1187, 285] width 334 height 455
drag, startPoint x: 1304, startPoint y: 1, endPoint x: 1032, endPoint y: 225, distance: 352.7
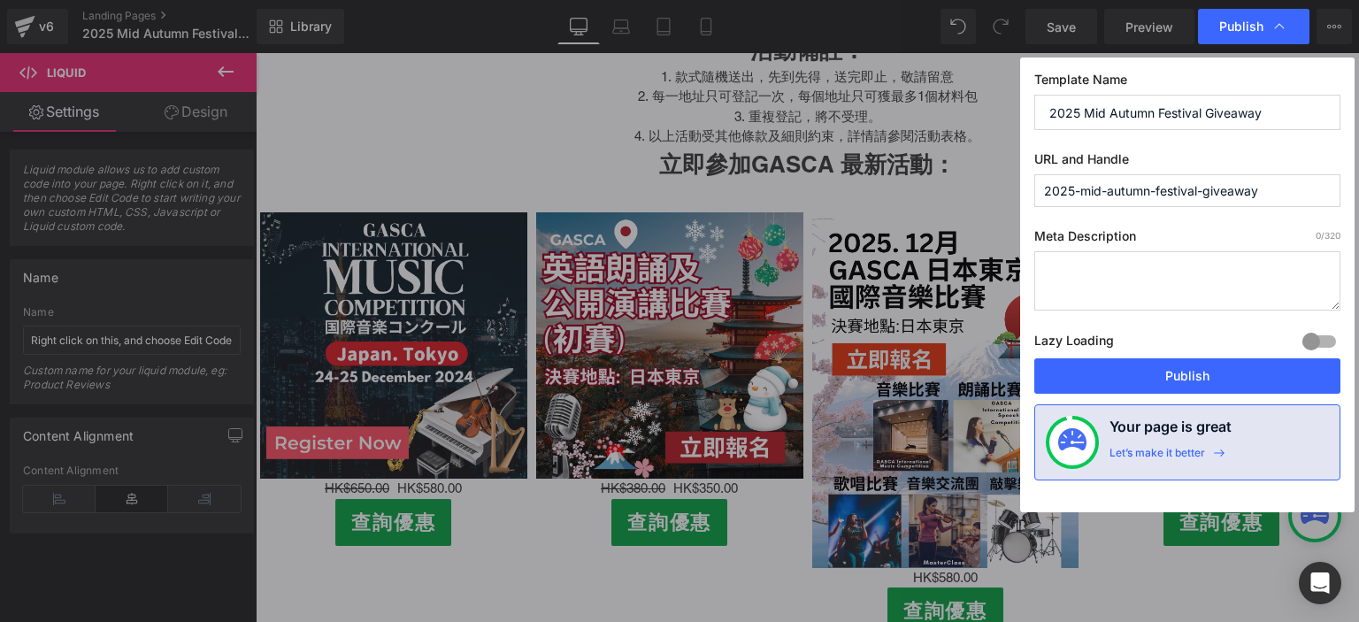
click at [1032, 225] on div "Template Name 2025 Mid Autumn Festival Giveaway URL and Handle 2025-mid-autumn-…" at bounding box center [1187, 285] width 334 height 455
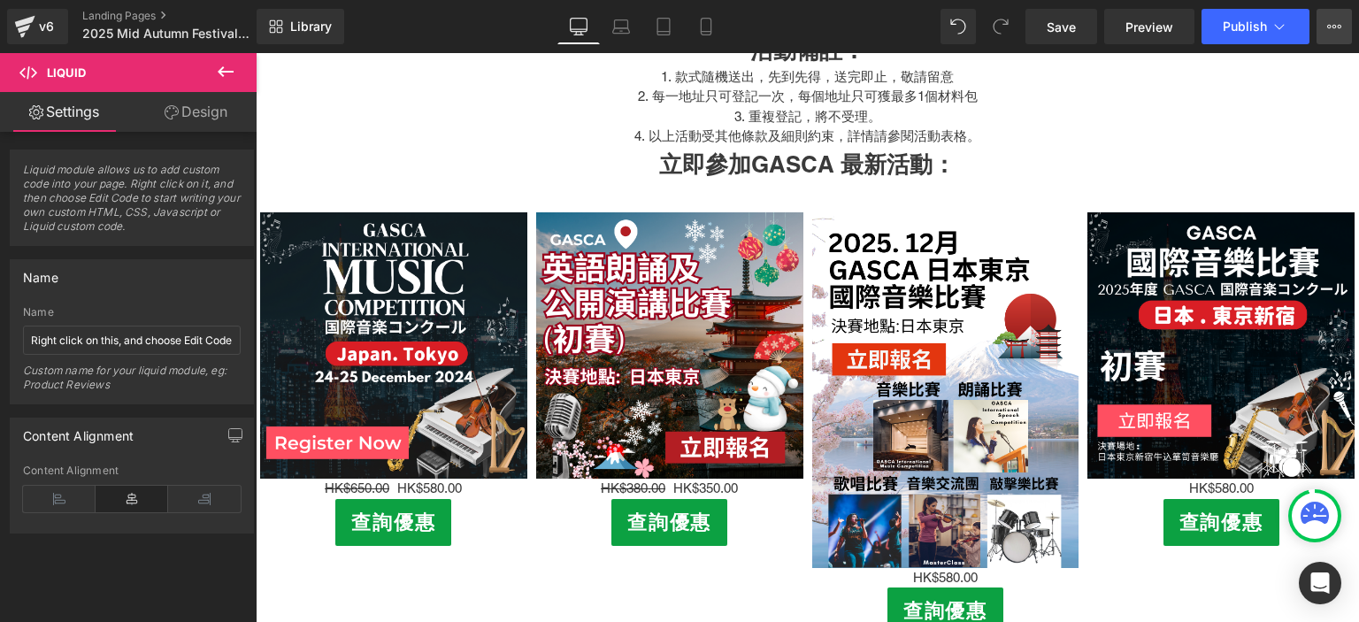
click at [1331, 38] on button "View Live Page View with current Template Save Template to Library Schedule Pub…" at bounding box center [1334, 26] width 35 height 35
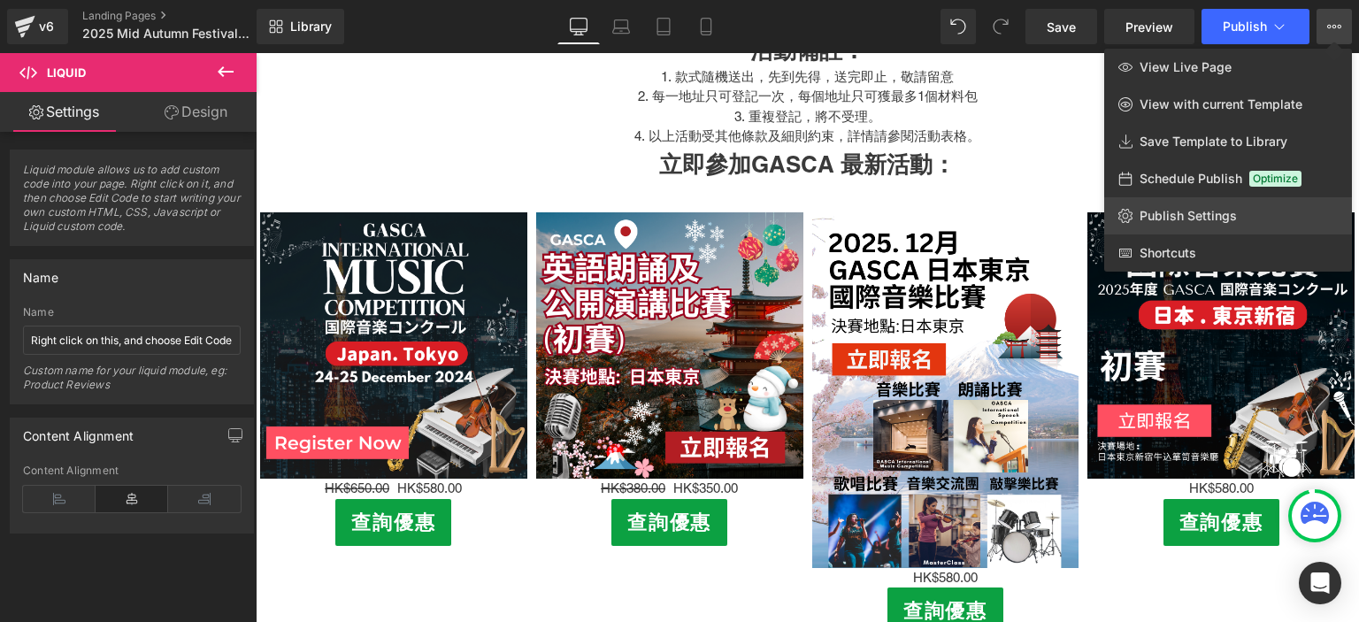
click at [1200, 207] on link "Publish Settings" at bounding box center [1228, 215] width 248 height 37
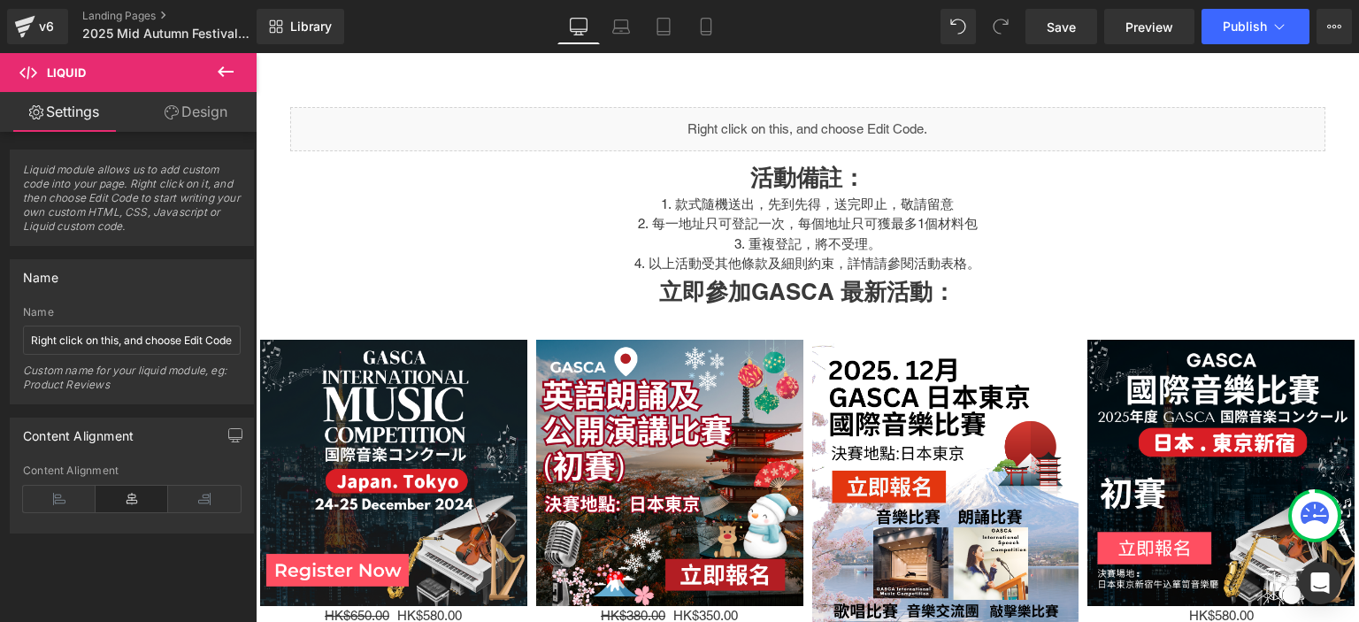
scroll to position [690, 0]
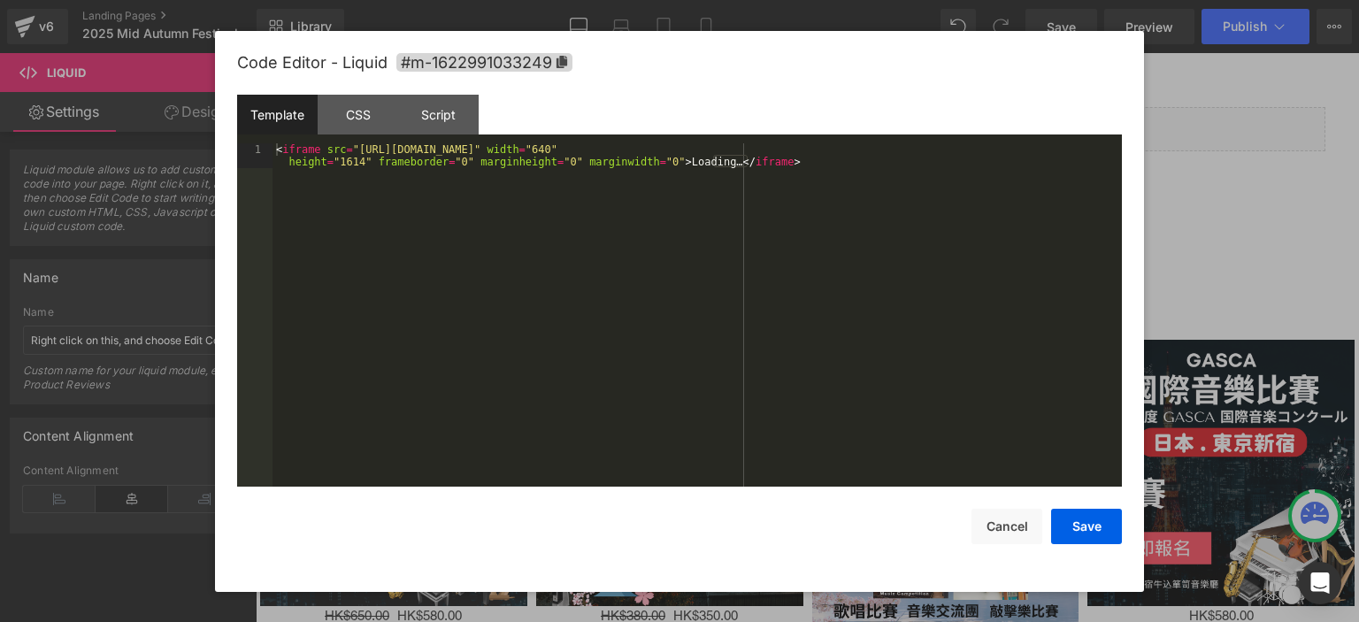
click at [973, 0] on div "You are previewing how the will restyle your page. You can not edit Elements in…" at bounding box center [679, 0] width 1359 height 0
click at [832, 174] on div "< iframe src = "[URL][DOMAIN_NAME]" width = "640" height = "1614" frameborder =…" at bounding box center [697, 340] width 849 height 395
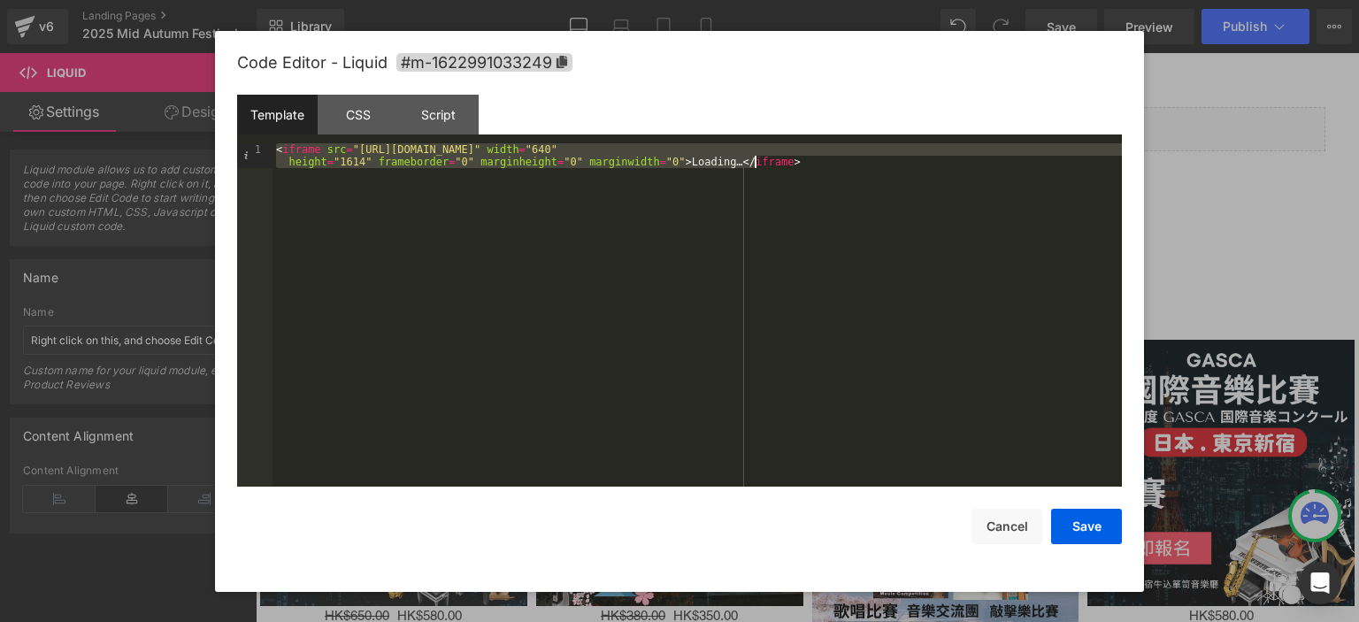
click at [832, 174] on div "< iframe src = "[URL][DOMAIN_NAME]" width = "640" height = "1614" frameborder =…" at bounding box center [697, 340] width 849 height 395
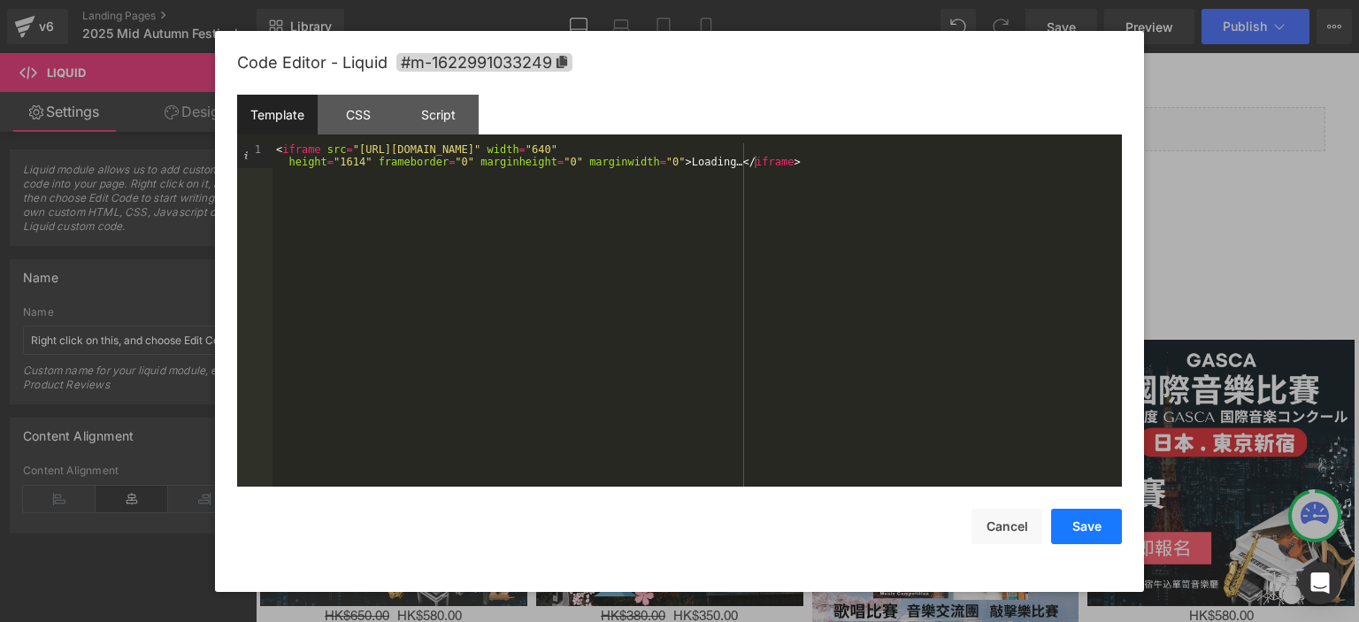
click at [1097, 536] on button "Save" at bounding box center [1086, 526] width 71 height 35
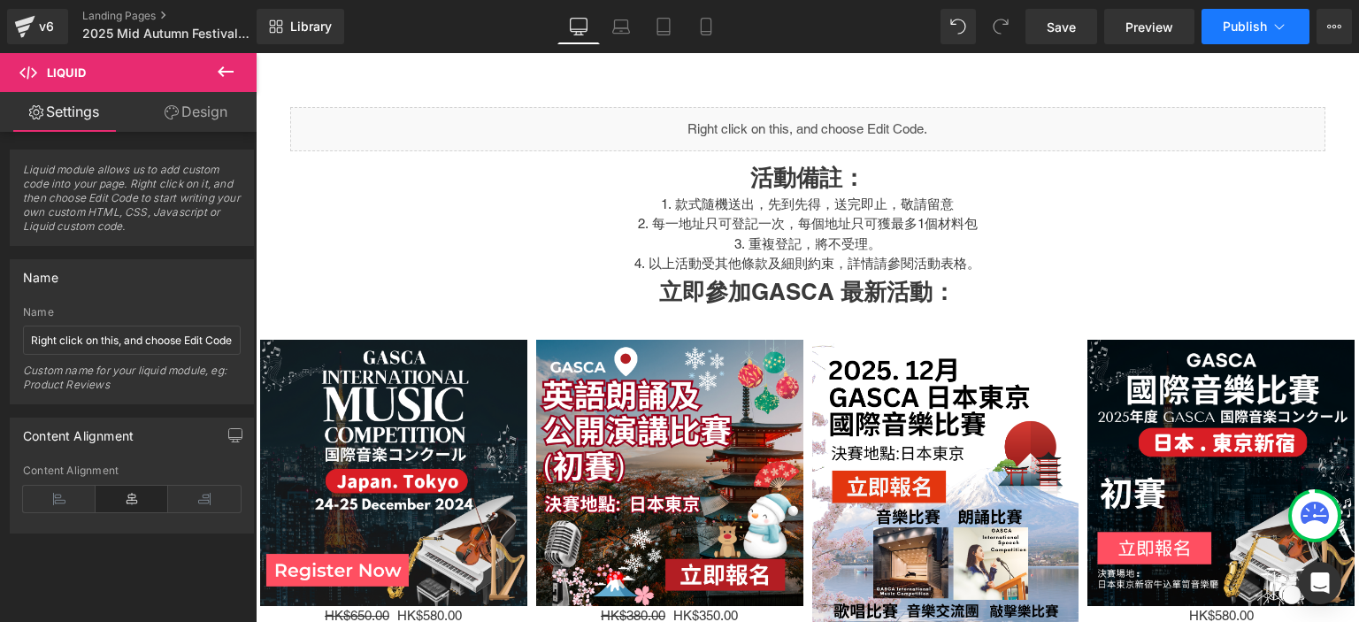
click at [1237, 36] on button "Publish" at bounding box center [1256, 26] width 108 height 35
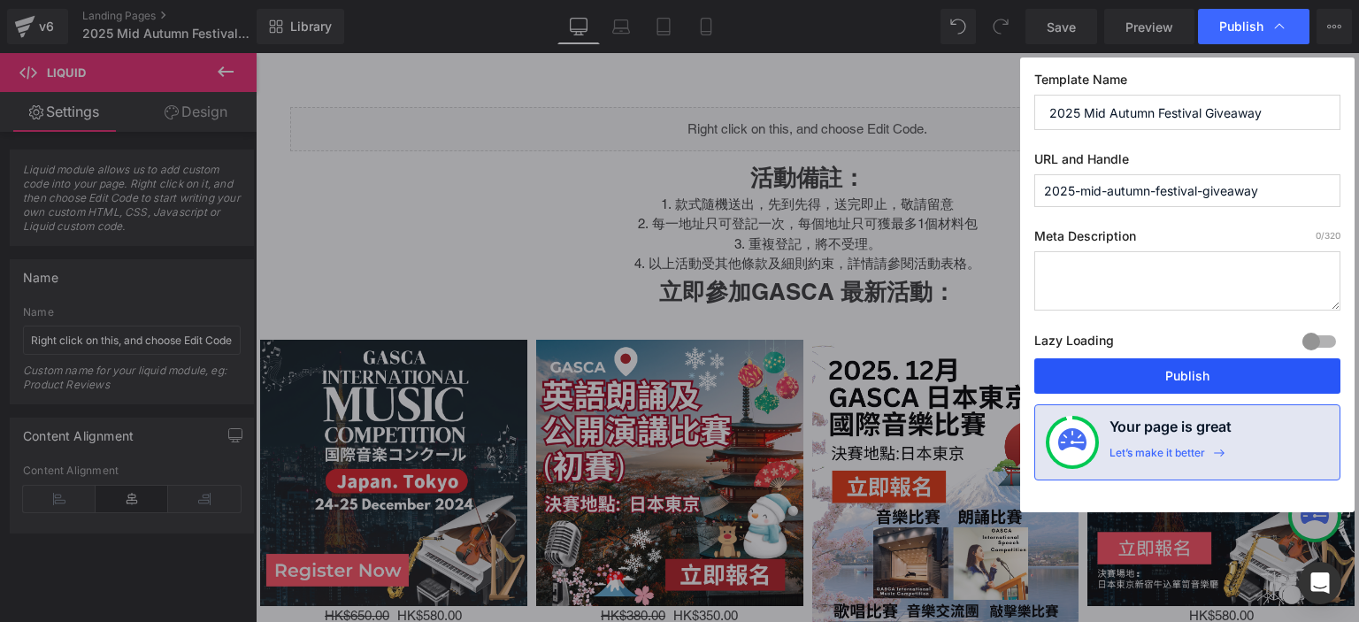
drag, startPoint x: 1115, startPoint y: 378, endPoint x: 901, endPoint y: 176, distance: 294.2
click at [1115, 378] on button "Publish" at bounding box center [1187, 375] width 306 height 35
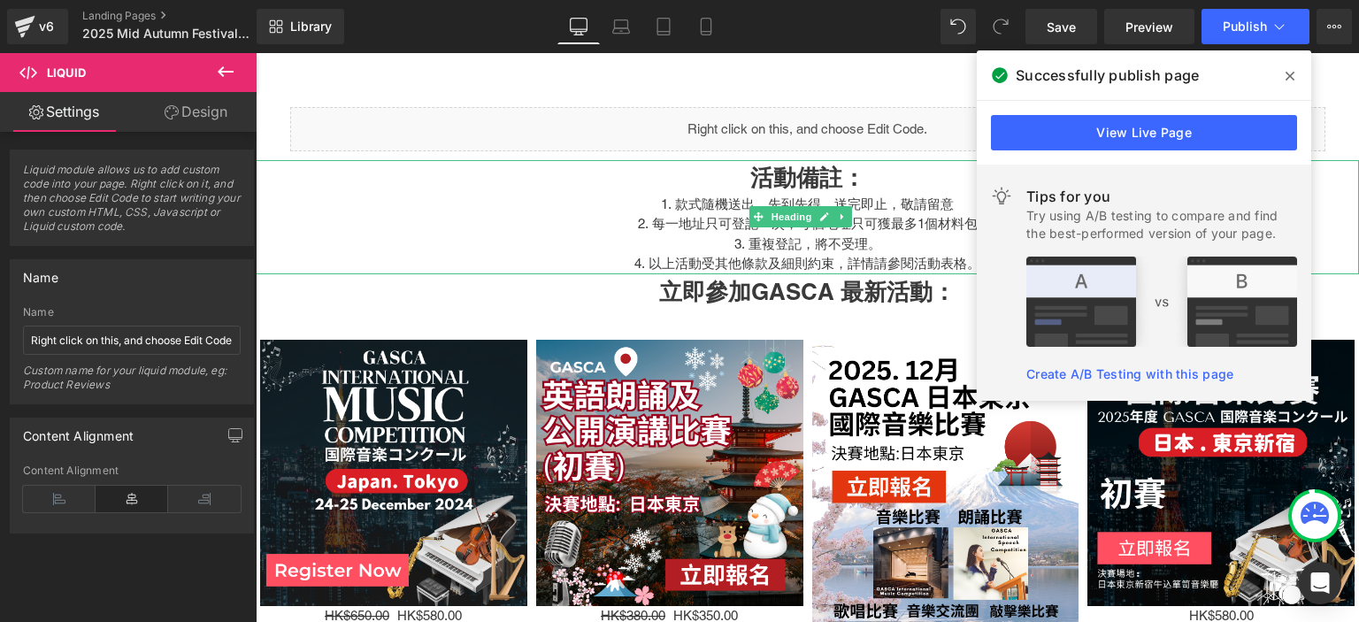
click at [619, 242] on div "3. 重複登記，將不受理。" at bounding box center [807, 244] width 1103 height 20
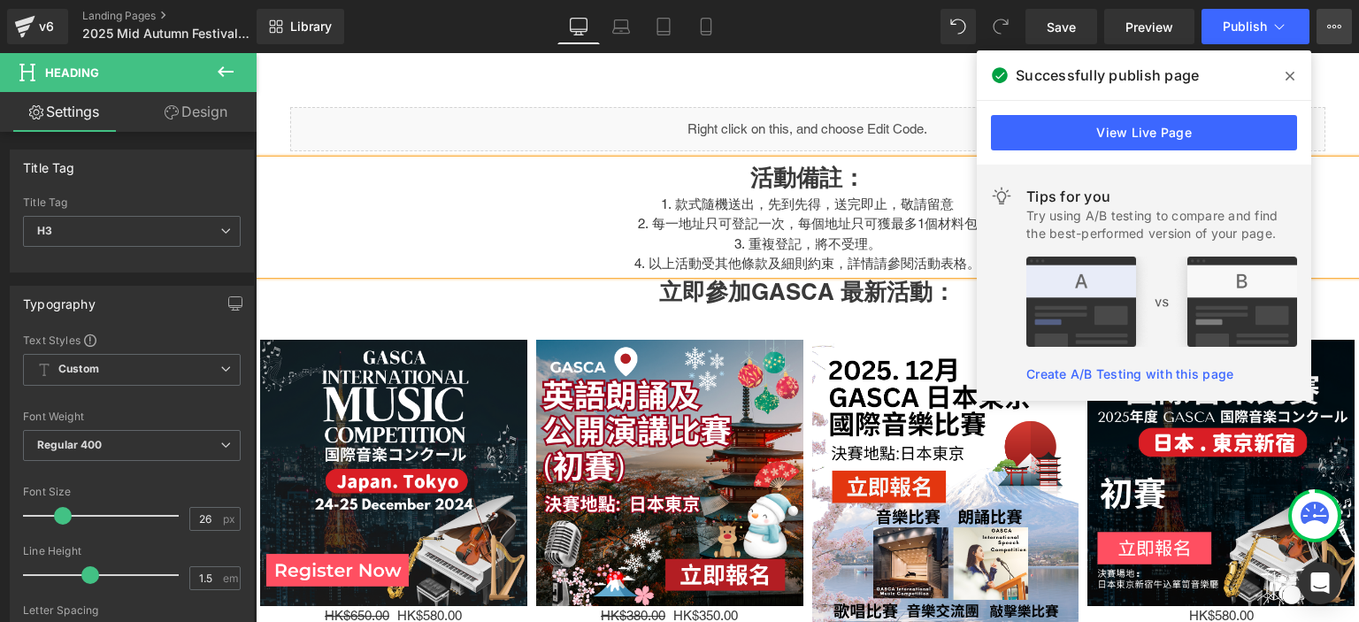
click at [1328, 24] on icon at bounding box center [1334, 26] width 14 height 14
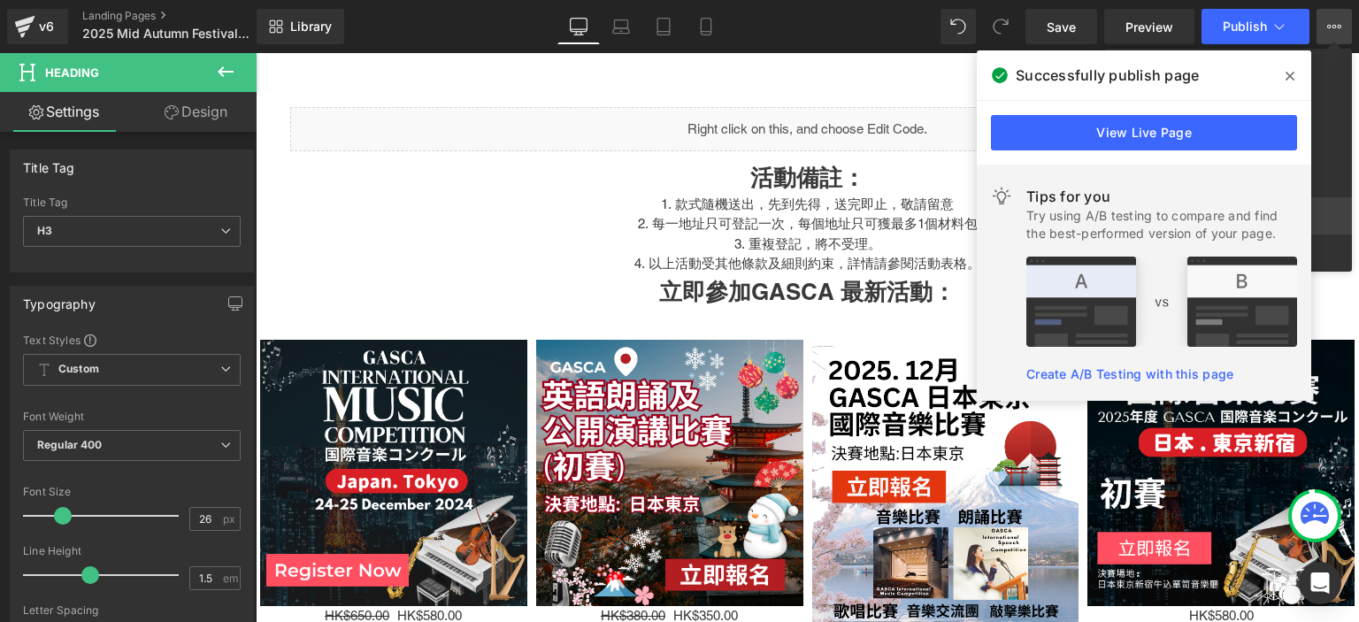
click at [1341, 206] on link "Publish Settings" at bounding box center [1228, 215] width 248 height 37
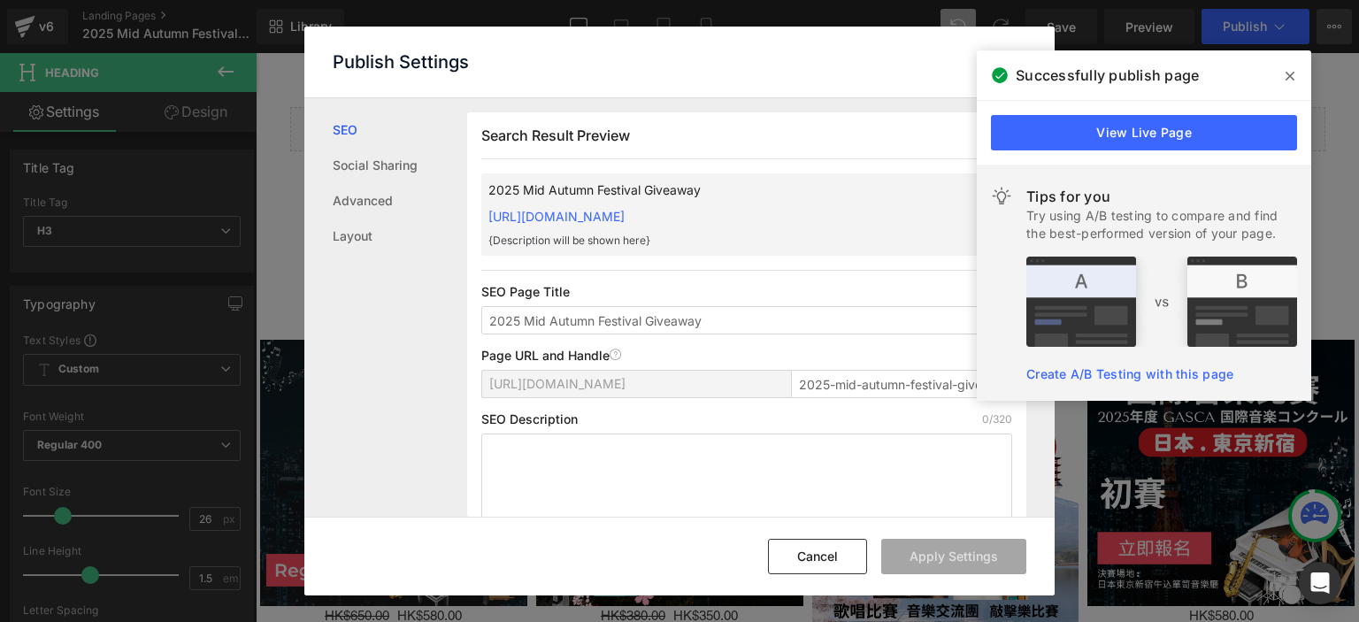
scroll to position [0, 0]
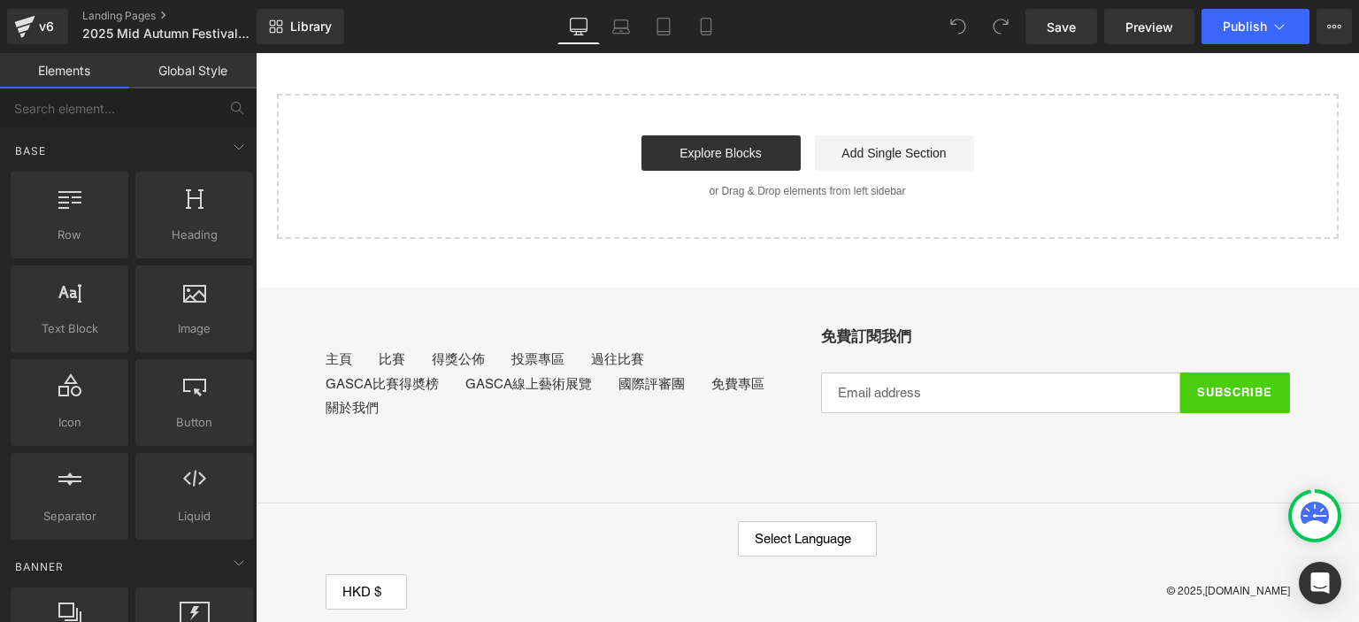
scroll to position [1979, 0]
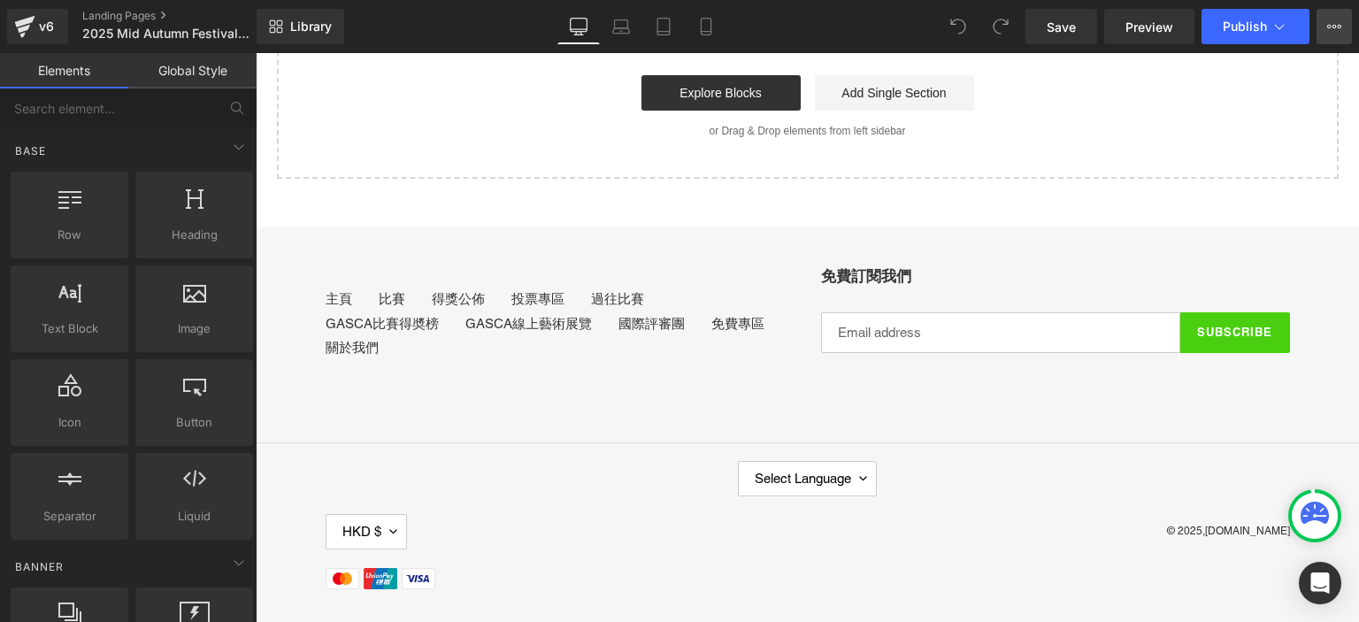
click at [1333, 25] on icon at bounding box center [1335, 27] width 4 height 4
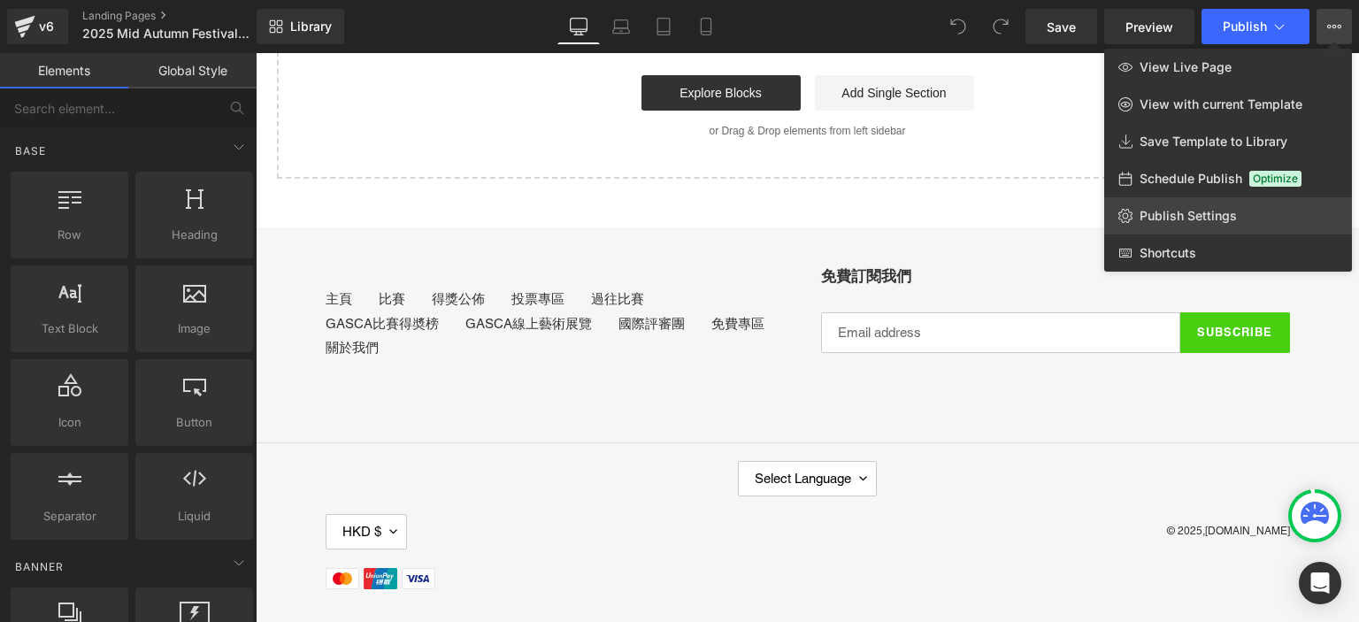
click at [1166, 227] on link "Publish Settings" at bounding box center [1228, 215] width 248 height 37
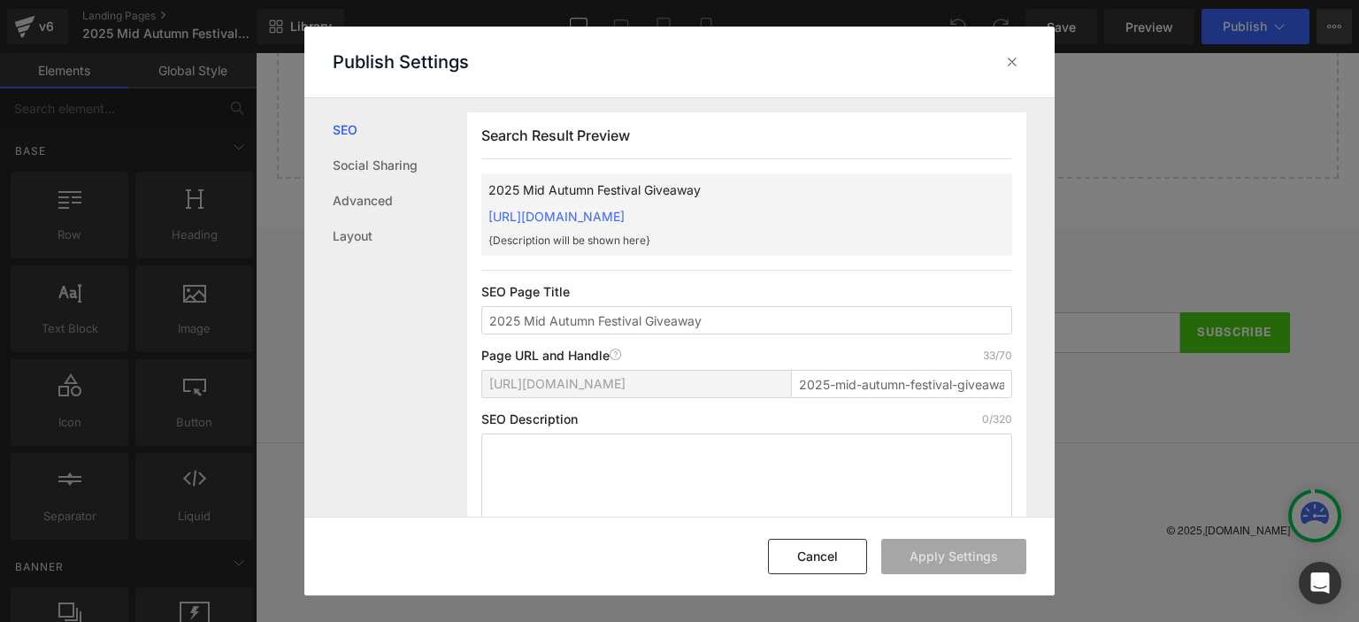
scroll to position [0, 0]
